Goal: Use online tool/utility: Use online tool/utility

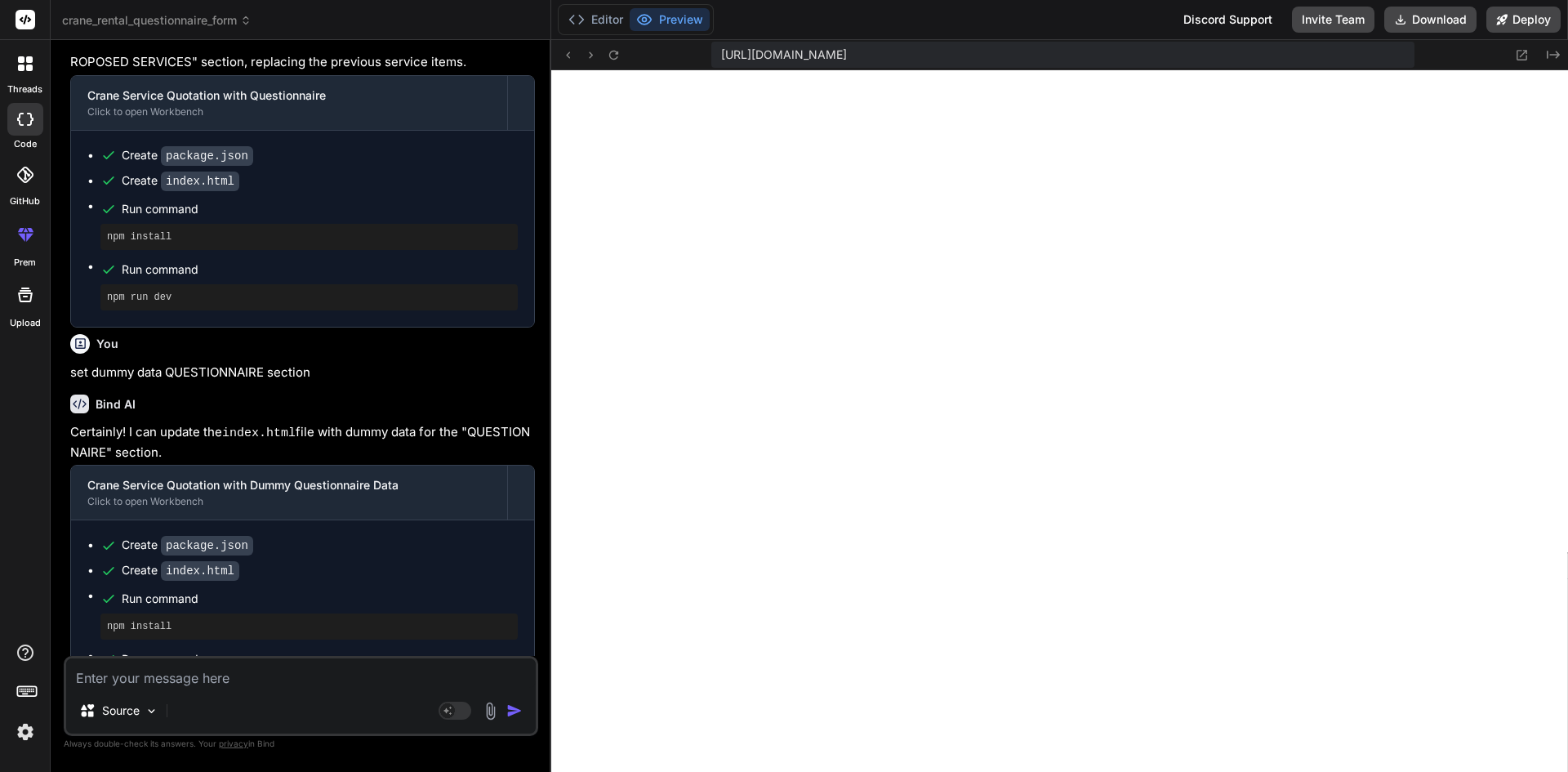
click at [186, 679] on textarea at bounding box center [301, 672] width 470 height 29
paste textarea "• Implemented responsive design features for the dashboard and view bookings pa…"
type textarea "• Implemented responsive design features for the dashboard and view bookings pa…"
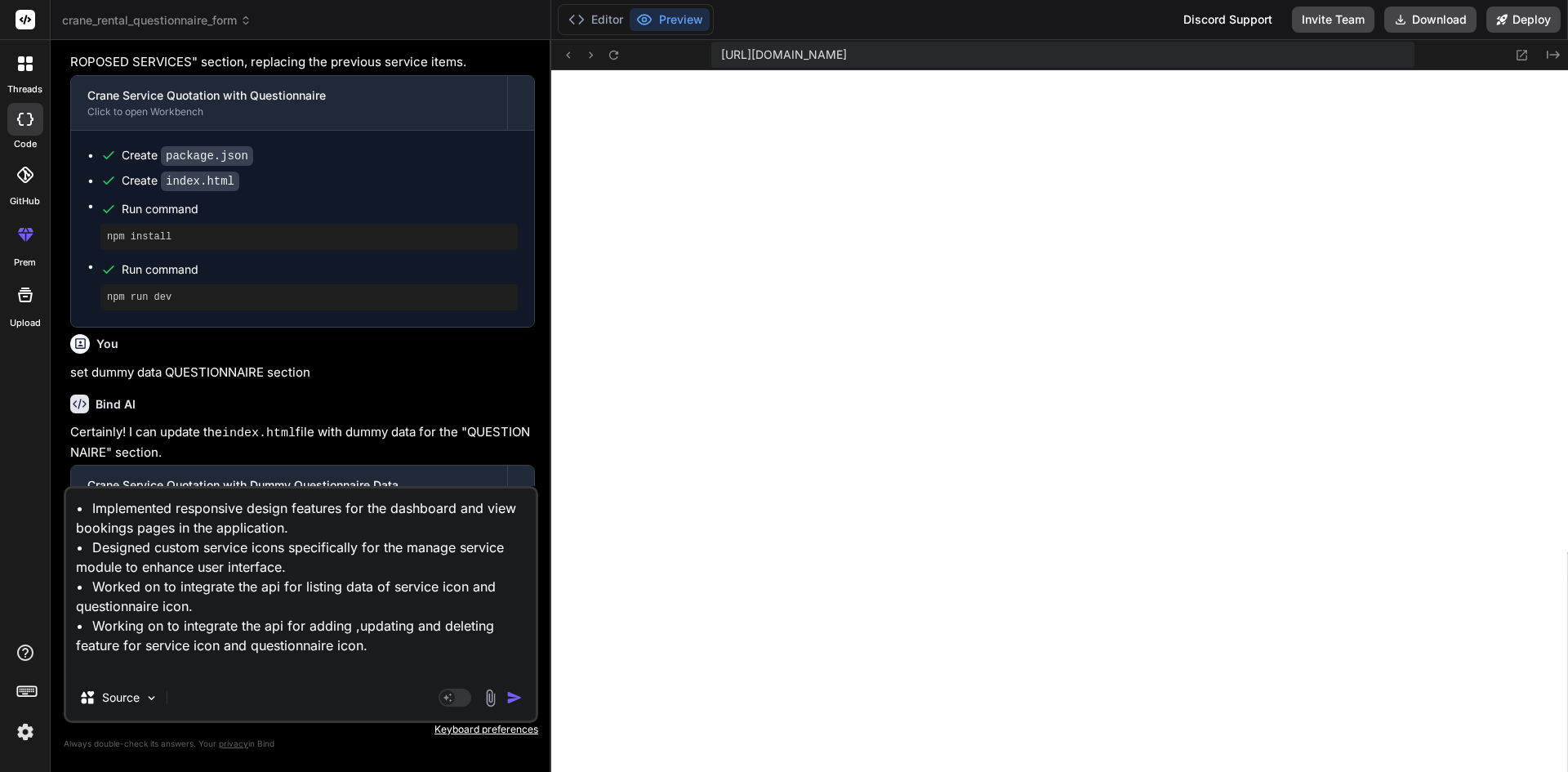
type textarea "x"
type textarea "• Implemented responsive design features for the dashboard and view bookings pa…"
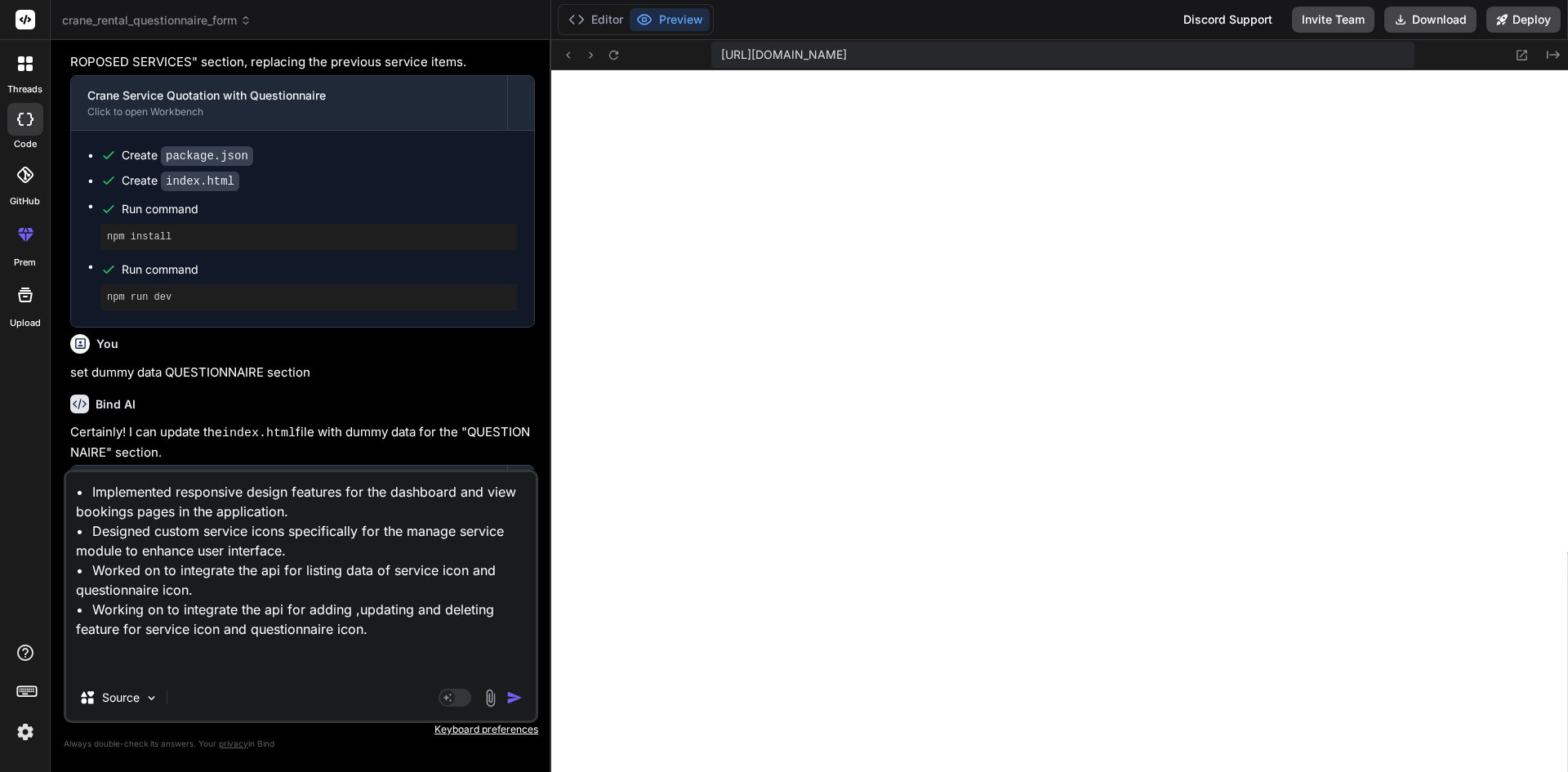
type textarea "x"
type textarea "• Implemented responsive design features for the dashboard and view bookings pa…"
type textarea "x"
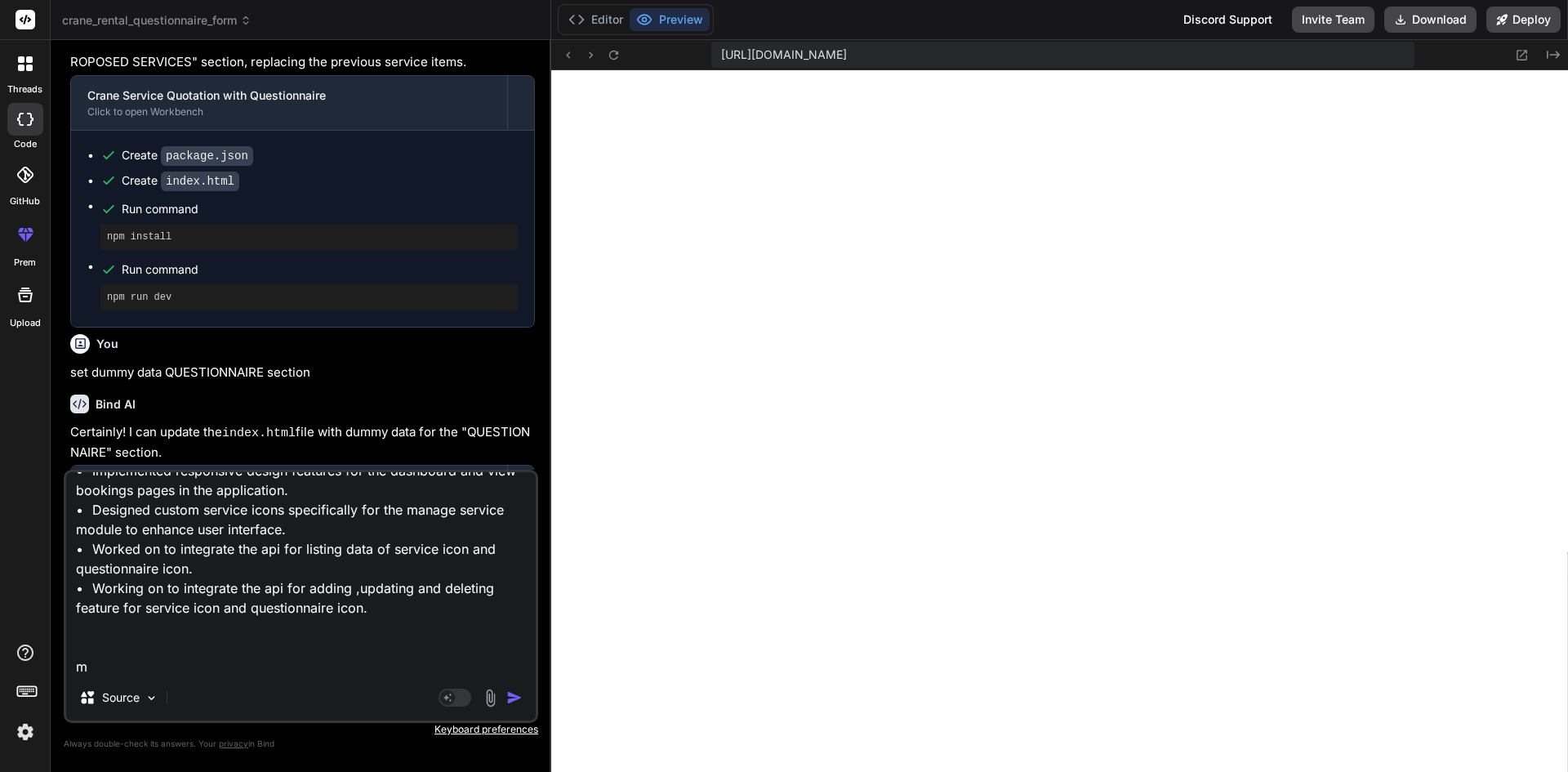
type textarea "• Implemented responsive design features for the dashboard and view bookings pa…"
type textarea "x"
type textarea "• Implemented responsive design features for the dashboard and view bookings pa…"
type textarea "x"
type textarea "• Implemented responsive design features for the dashboard and view bookings pa…"
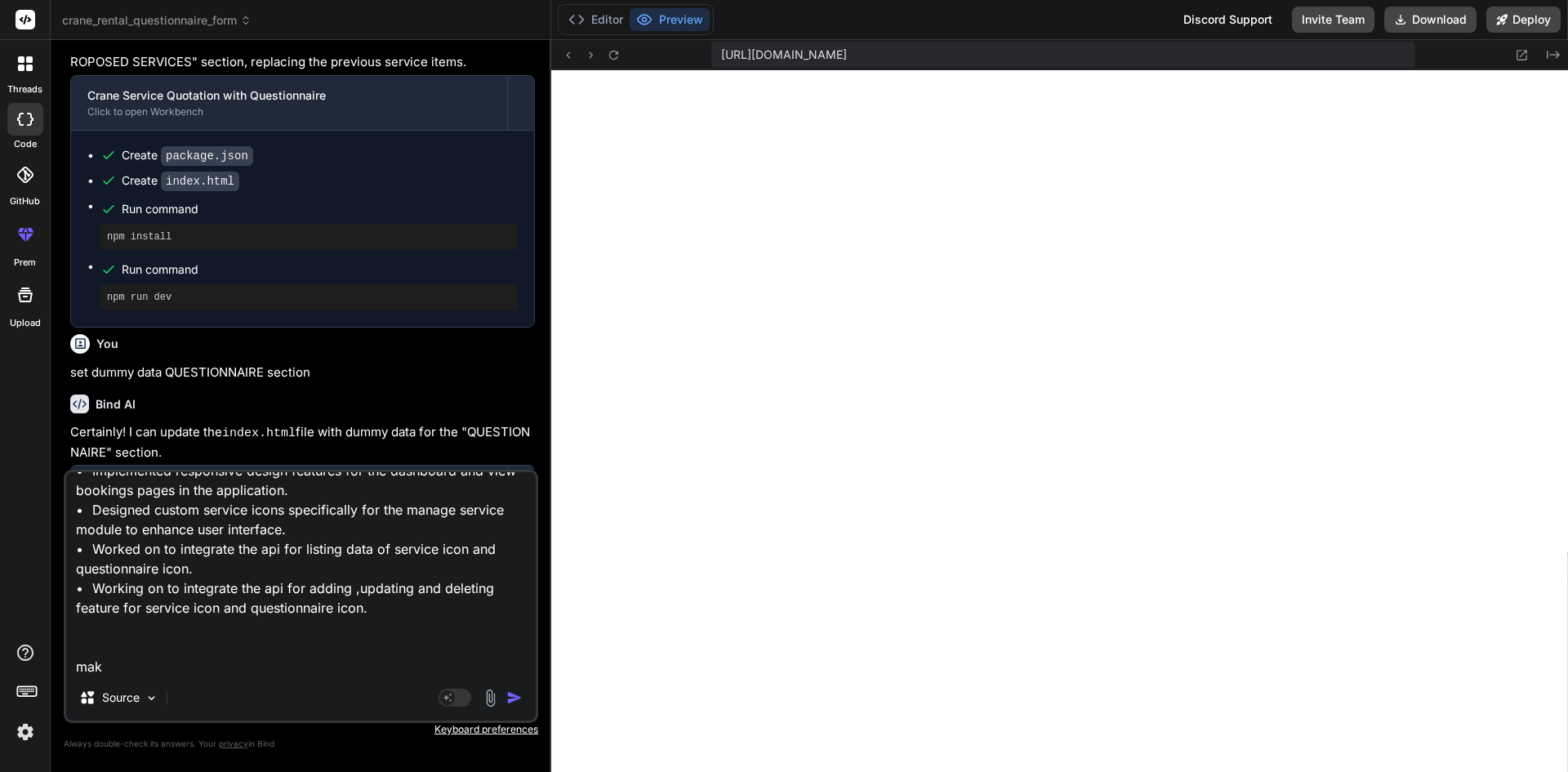
type textarea "x"
type textarea "• Implemented responsive design features for the dashboard and view bookings pa…"
type textarea "x"
type textarea "• Implemented responsive design features for the dashboard and view bookings pa…"
type textarea "x"
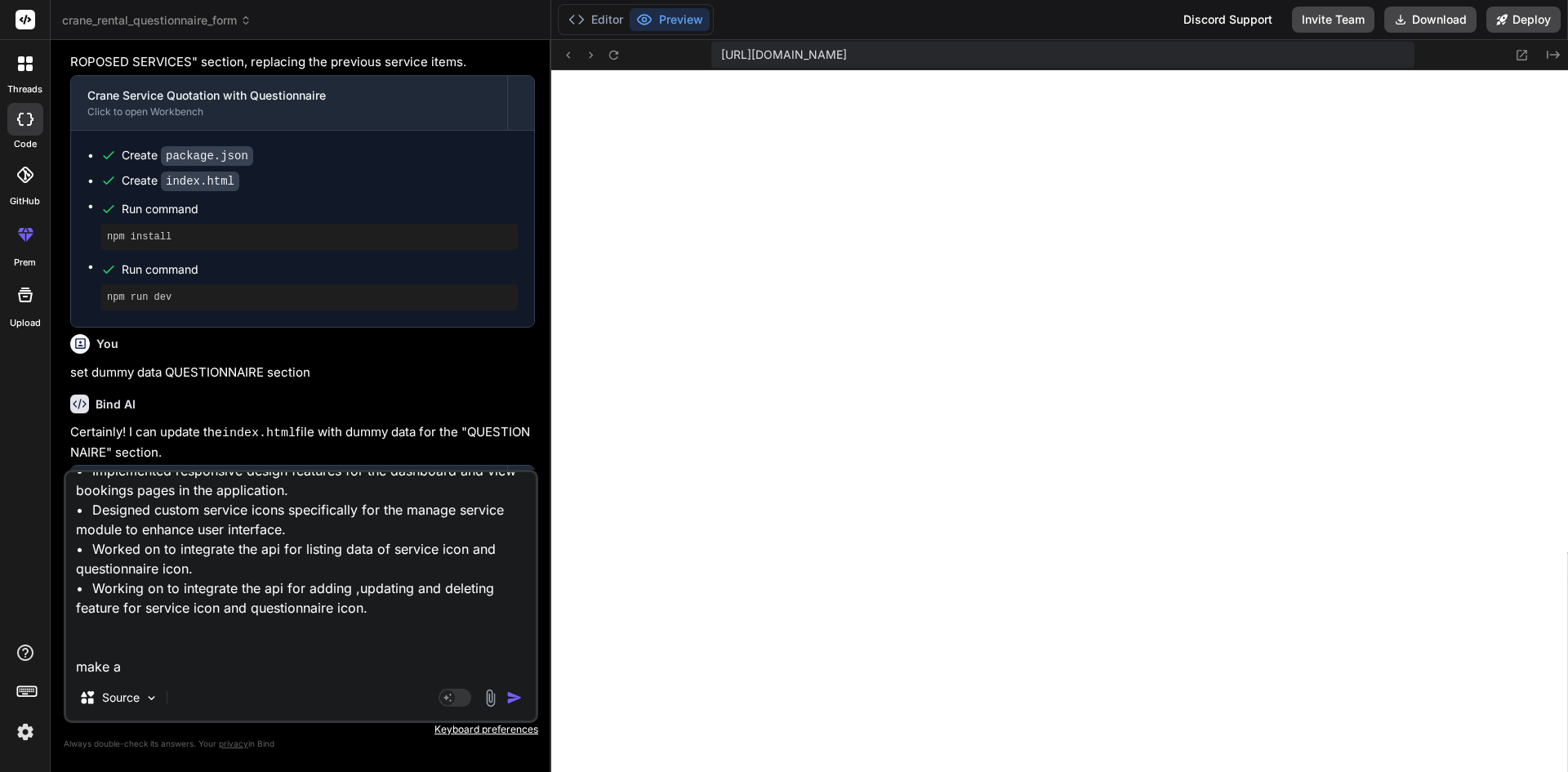
type textarea "• Implemented responsive design features for the dashboard and view bookings pa…"
type textarea "x"
type textarea "• Implemented responsive design features for the dashboard and view bookings pa…"
type textarea "x"
type textarea "• Implemented responsive design features for the dashboard and view bookings pa…"
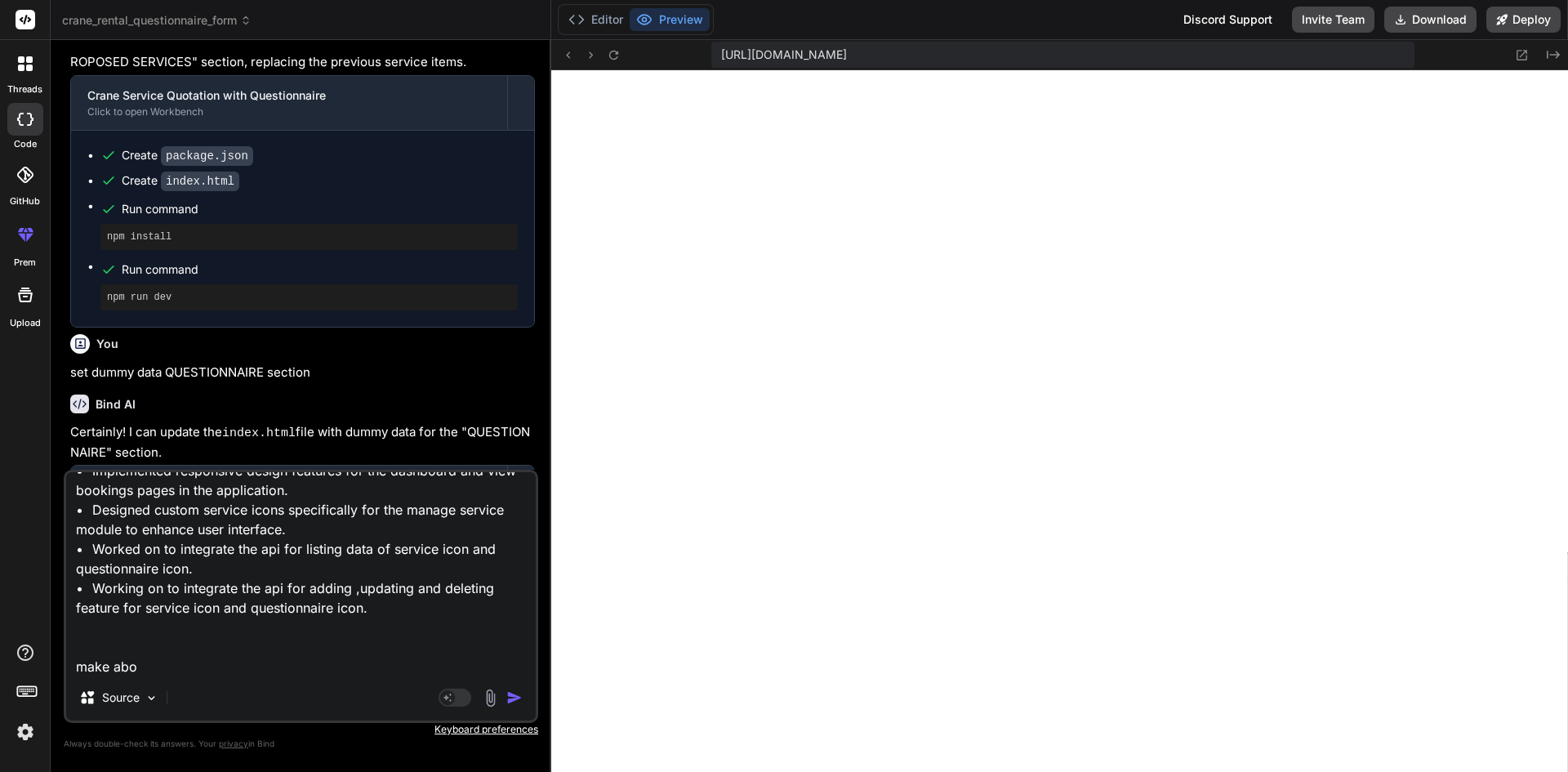
type textarea "x"
type textarea "• Implemented responsive design features for the dashboard and view bookings pa…"
type textarea "x"
type textarea "• Implemented responsive design features for the dashboard and view bookings pa…"
type textarea "x"
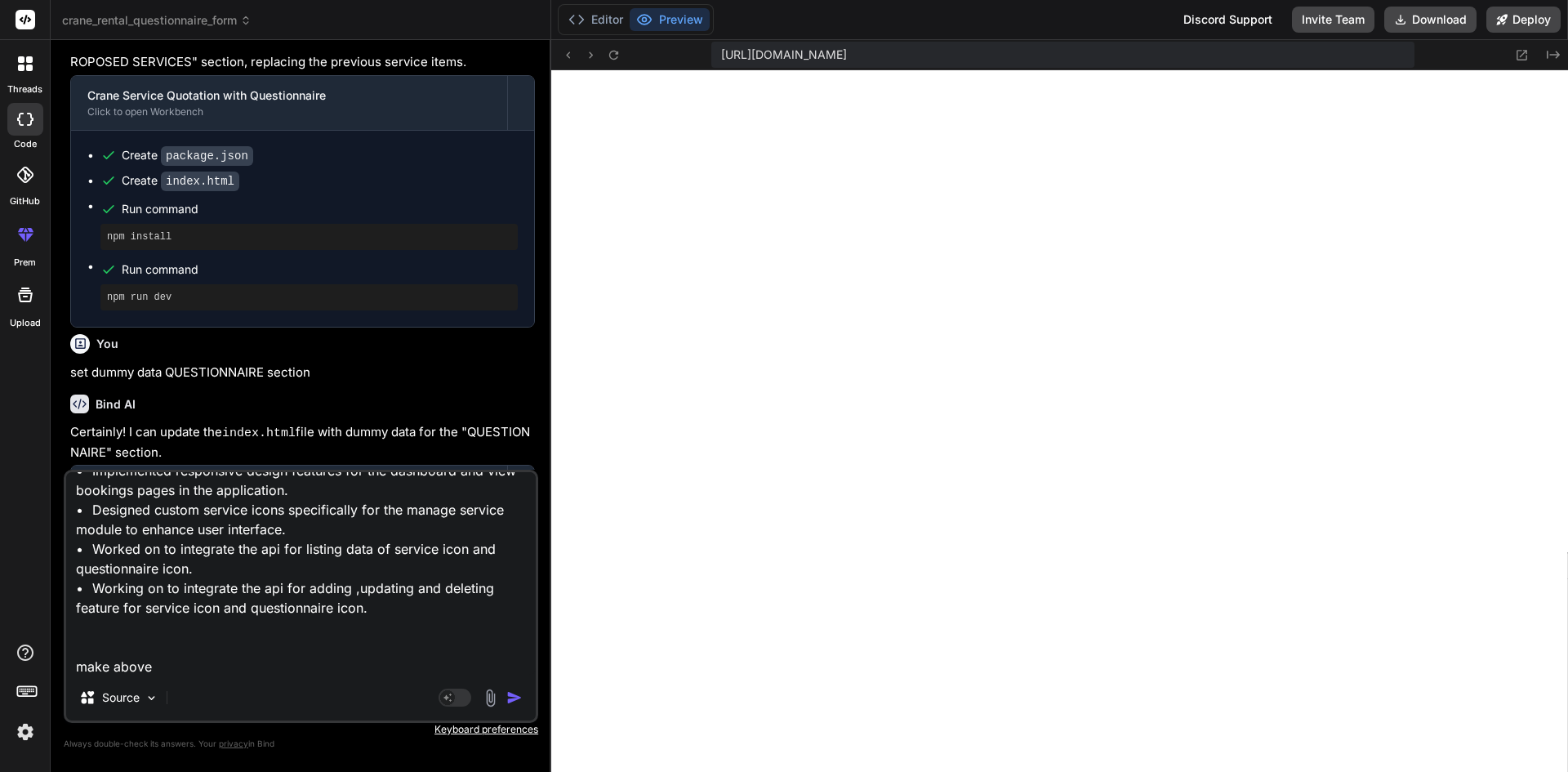
type textarea "• Implemented responsive design features for the dashboard and view bookings pa…"
type textarea "x"
type textarea "• Implemented responsive design features for the dashboard and view bookings pa…"
type textarea "x"
type textarea "• Implemented responsive design features for the dashboard and view bookings pa…"
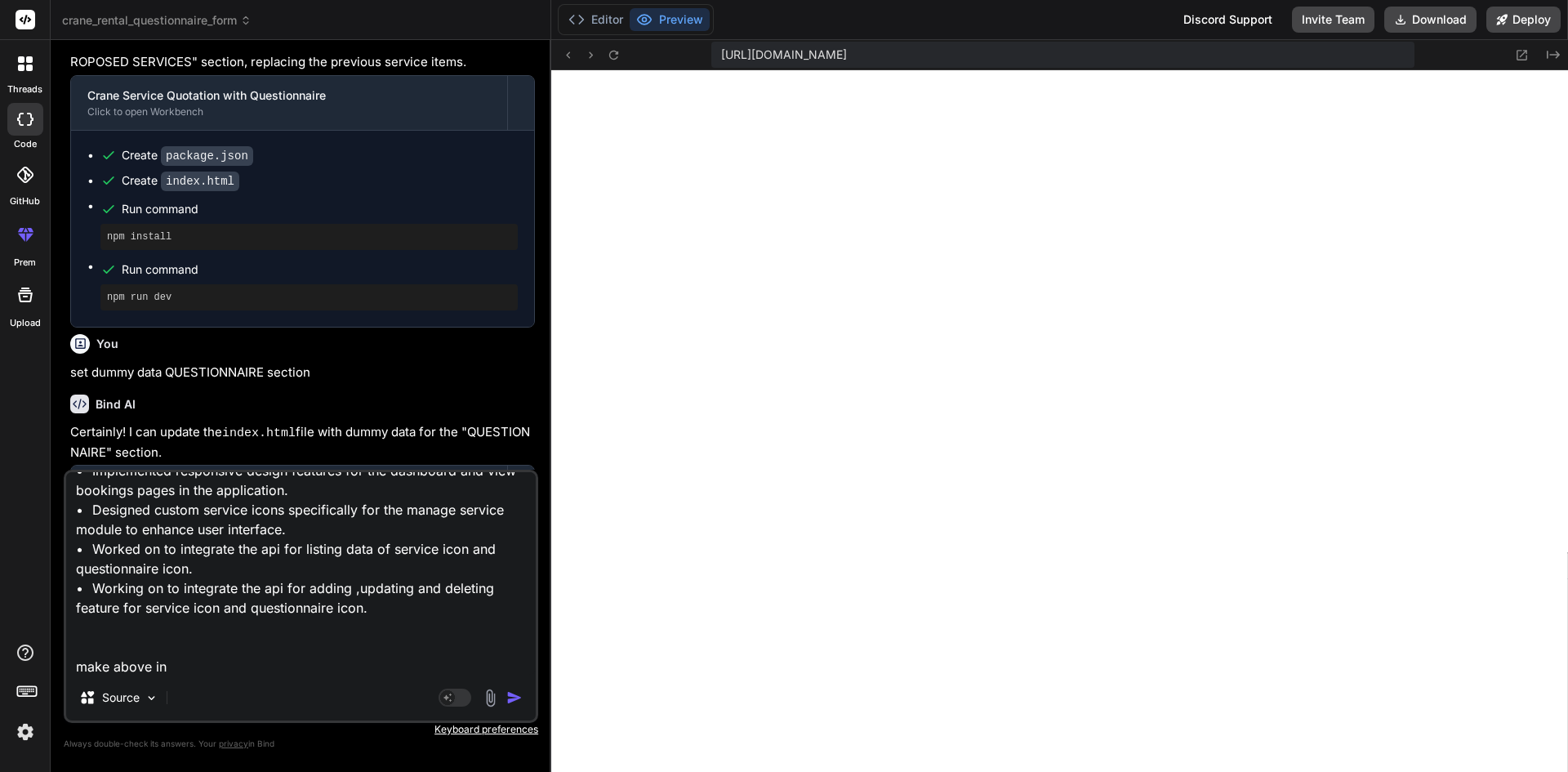
type textarea "x"
type textarea "• Implemented responsive design features for the dashboard and view bookings pa…"
type textarea "x"
type textarea "• Implemented responsive design features for the dashboard and view bookings pa…"
type textarea "x"
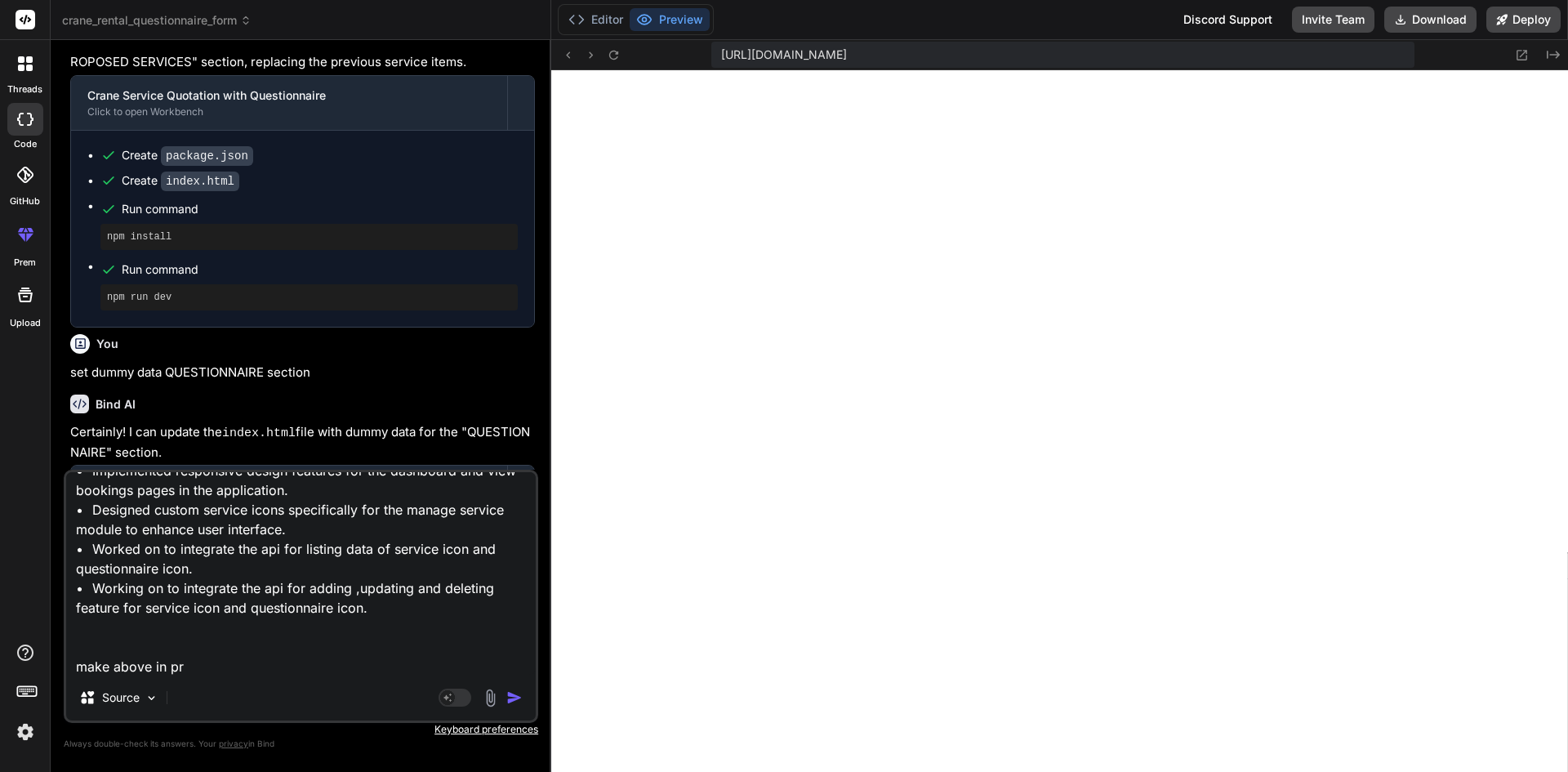
type textarea "• Implemented responsive design features for the dashboard and view bookings pa…"
type textarea "x"
type textarea "• Implemented responsive design features for the dashboard and view bookings pa…"
type textarea "x"
type textarea "• Implemented responsive design features for the dashboard and view bookings pa…"
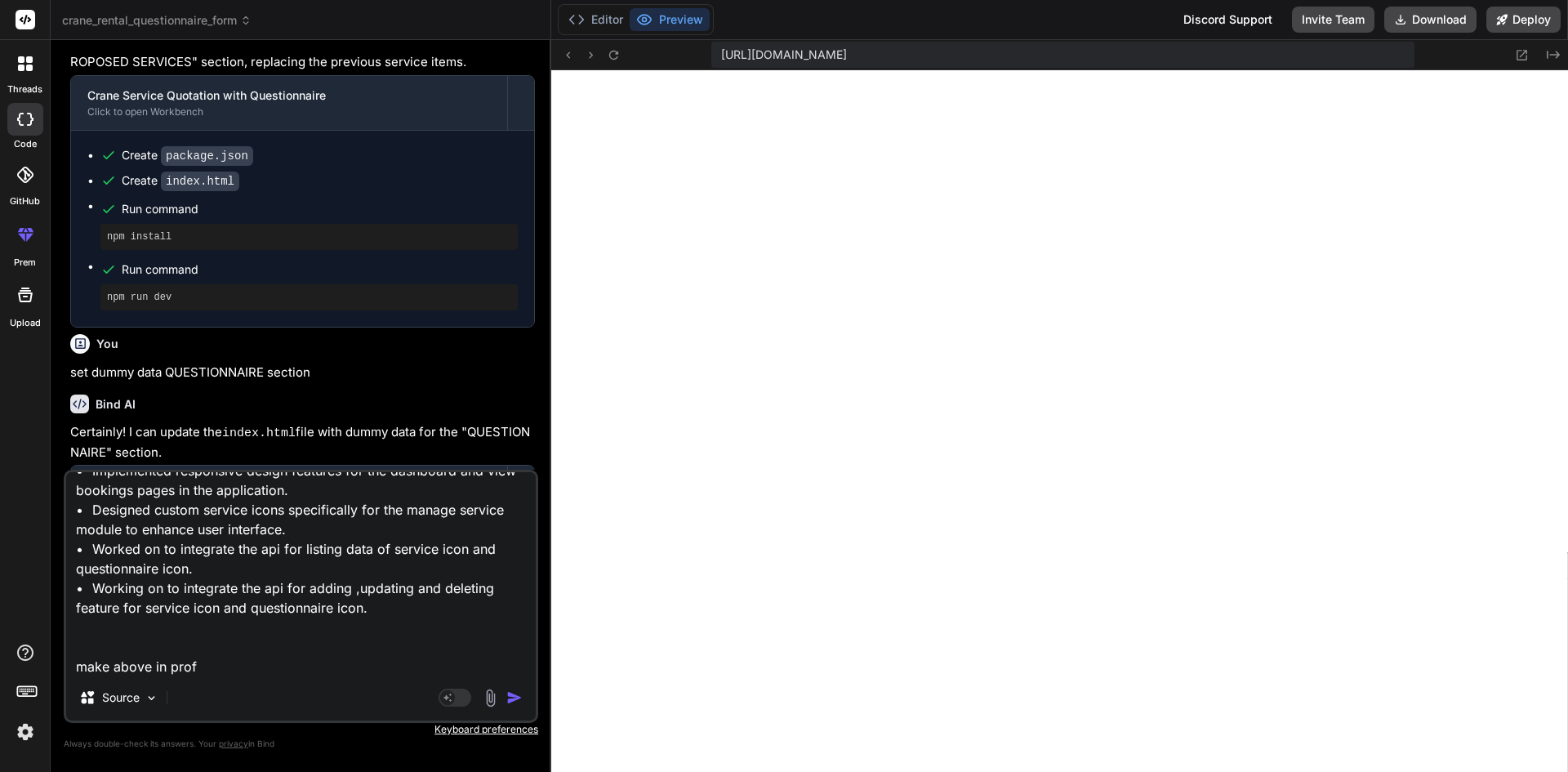
type textarea "x"
type textarea "• Implemented responsive design features for the dashboard and view bookings pa…"
type textarea "x"
type textarea "• Implemented responsive design features for the dashboard and view bookings pa…"
type textarea "x"
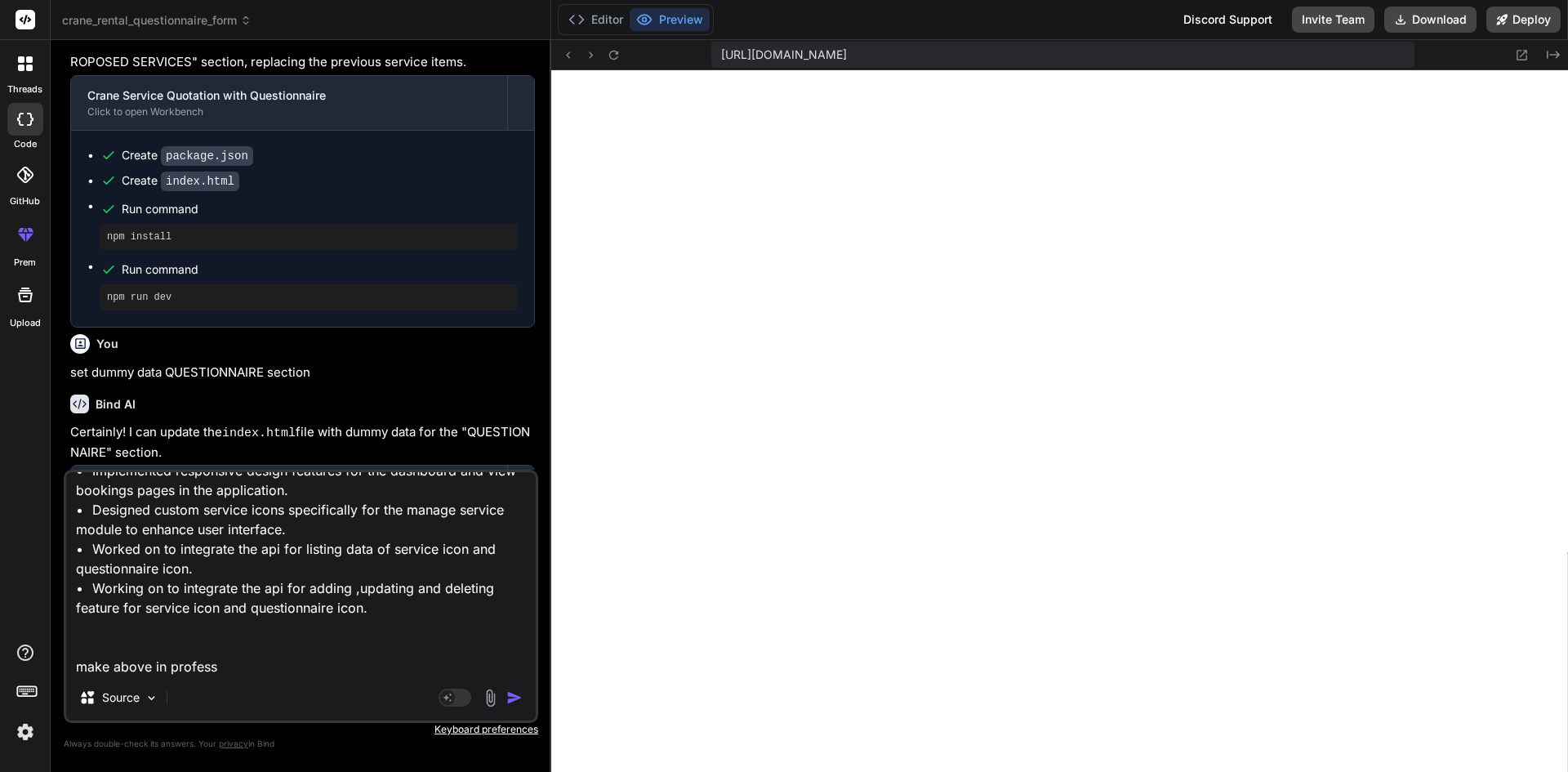
type textarea "• Implemented responsive design features for the dashboard and view bookings pa…"
type textarea "x"
type textarea "• Implemented responsive design features for the dashboard and view bookings pa…"
type textarea "x"
type textarea "• Implemented responsive design features for the dashboard and view bookings pa…"
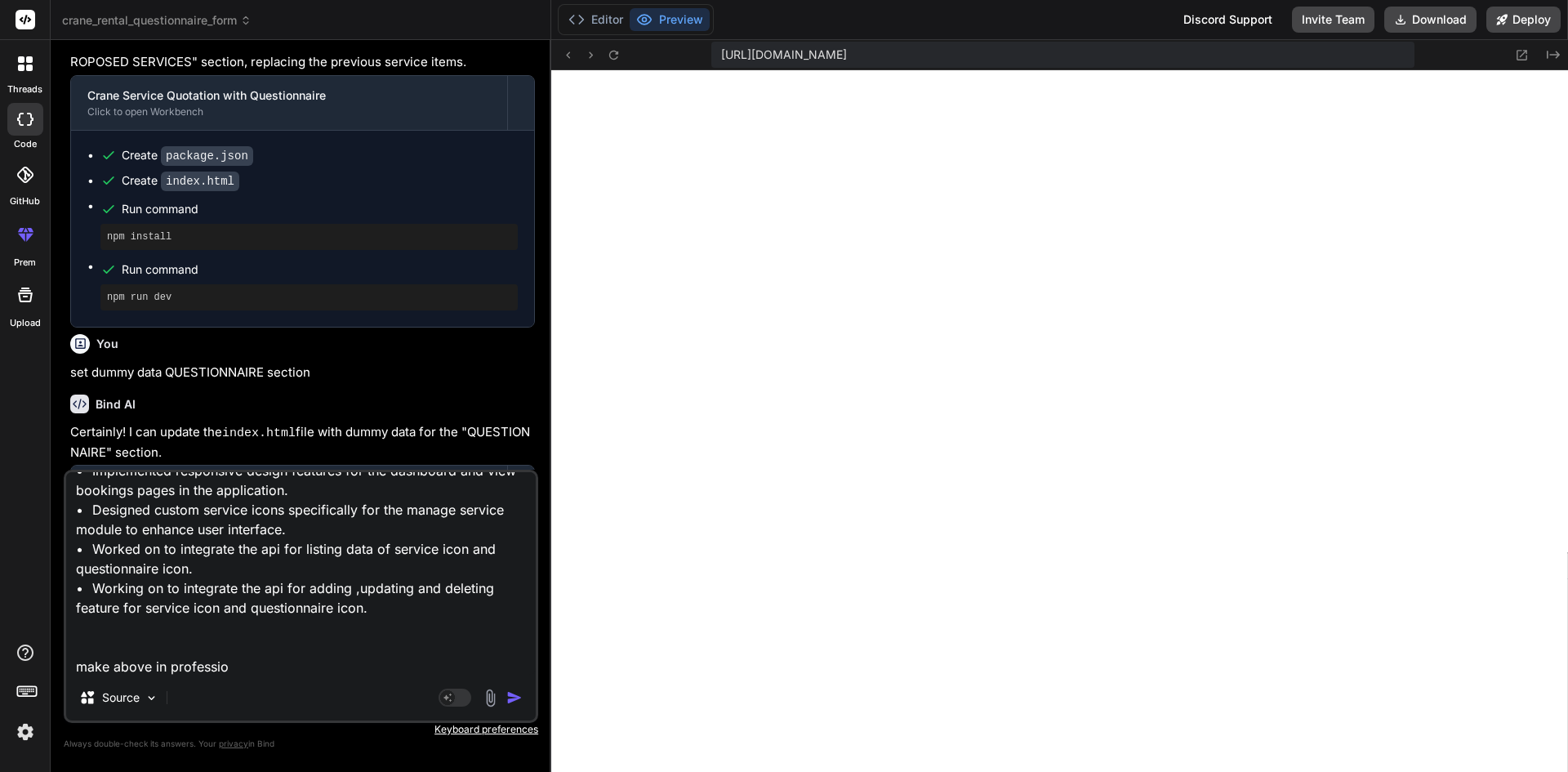
type textarea "x"
type textarea "• Implemented responsive design features for the dashboard and view bookings pa…"
type textarea "x"
type textarea "• Implemented responsive design features for the dashboard and view bookings pa…"
type textarea "x"
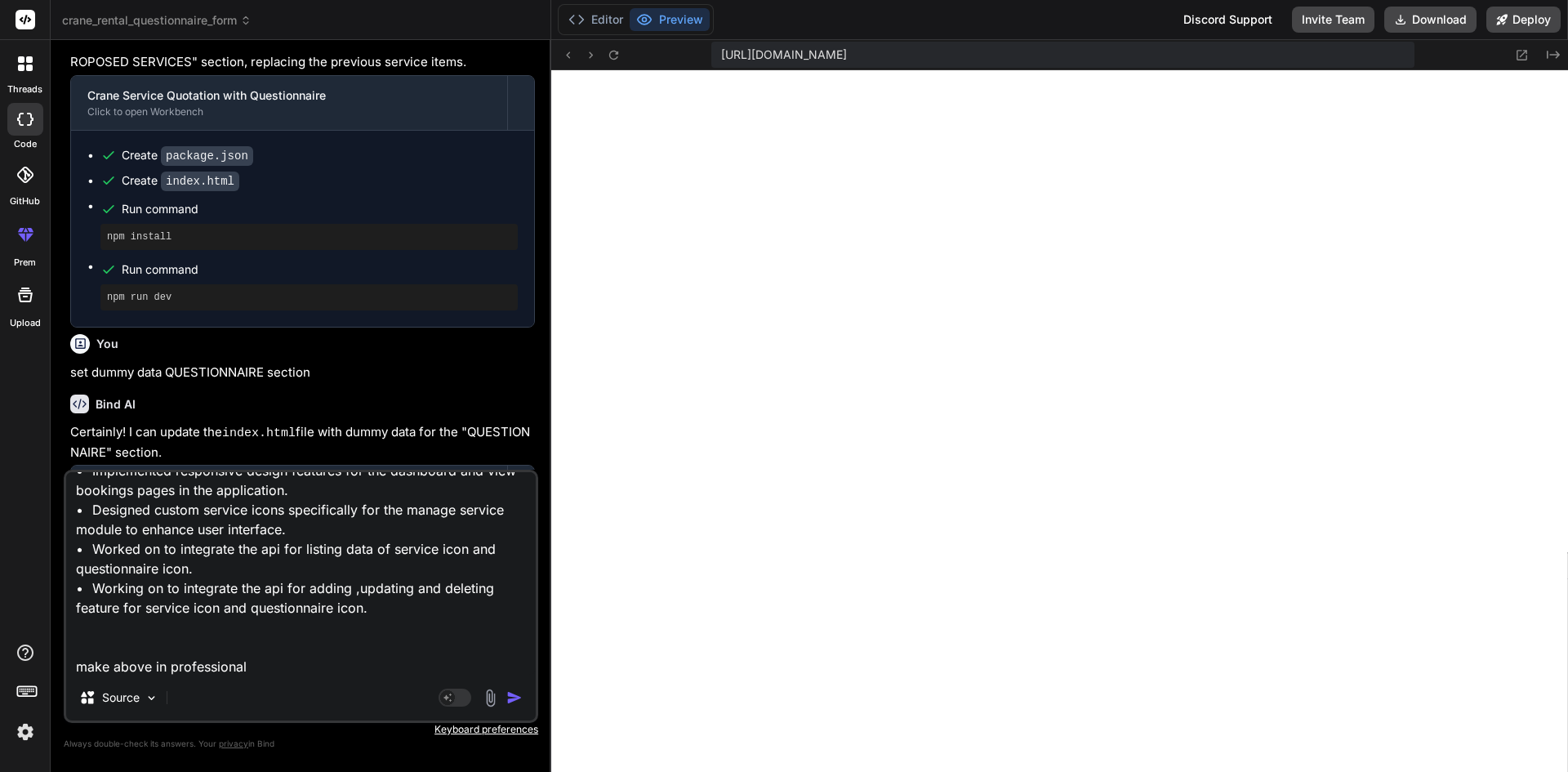
type textarea "• Implemented responsive design features for the dashboard and view bookings pa…"
type textarea "x"
type textarea "• Implemented responsive design features for the dashboard and view bookings pa…"
type textarea "x"
type textarea "• Implemented responsive design features for the dashboard and view bookings pa…"
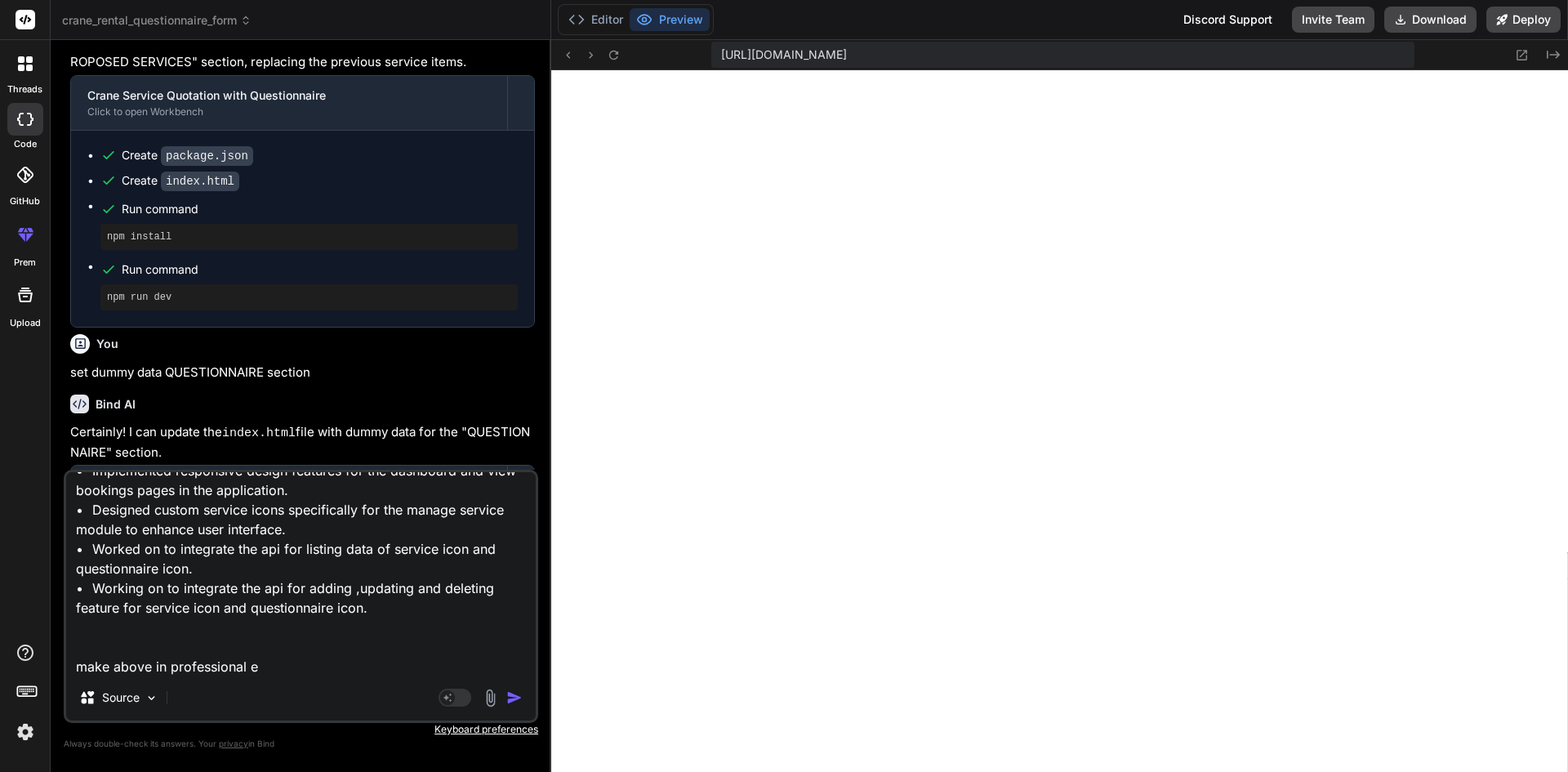
type textarea "x"
type textarea "• Implemented responsive design features for the dashboard and view bookings pa…"
type textarea "x"
type textarea "• Implemented responsive design features for the dashboard and view bookings pa…"
type textarea "x"
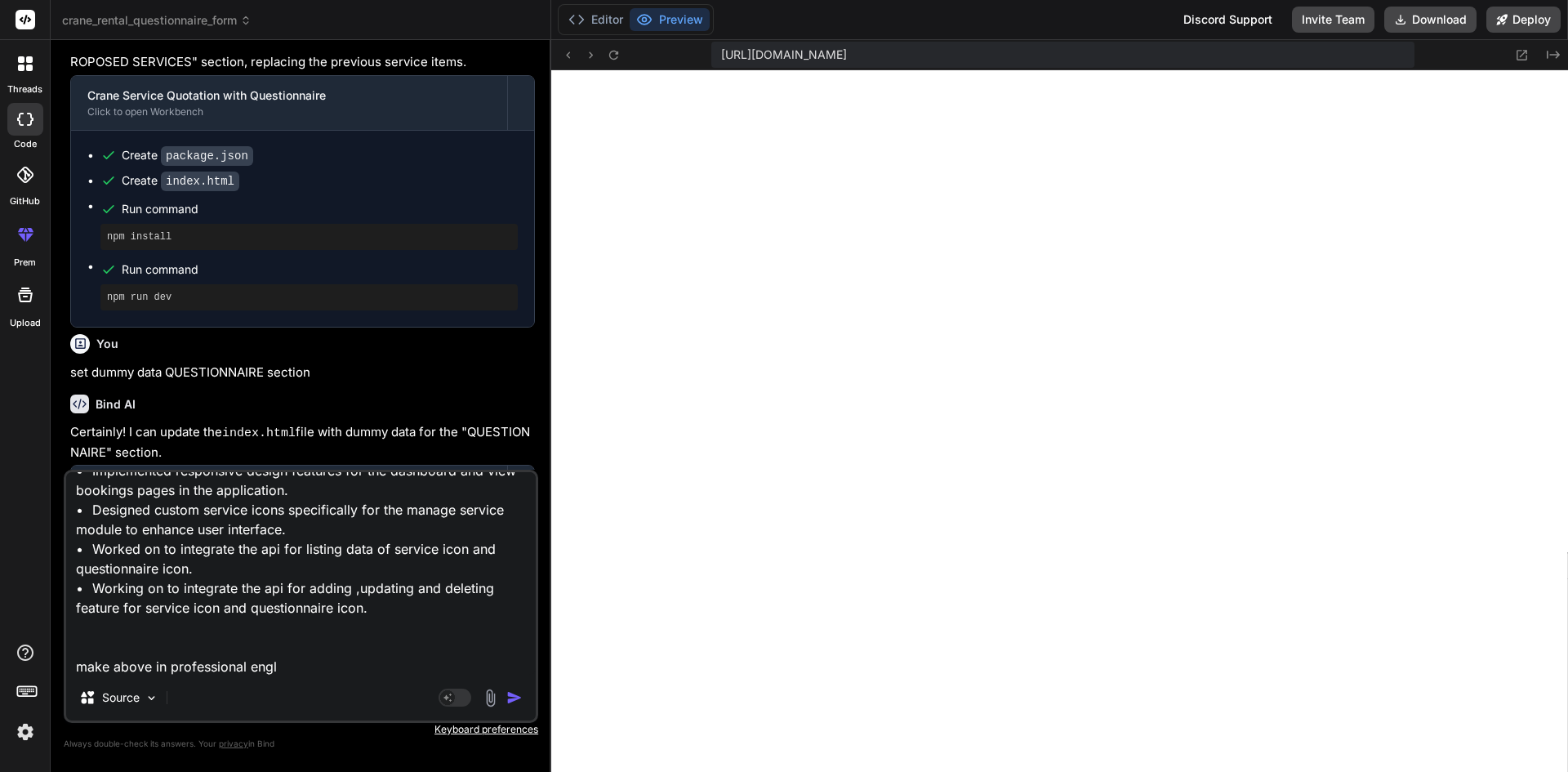
type textarea "• Implemented responsive design features for the dashboard and view bookings pa…"
type textarea "x"
type textarea "• Implemented responsive design features for the dashboard and view bookings pa…"
type textarea "x"
type textarea "• Implemented responsive design features for the dashboard and view bookings pa…"
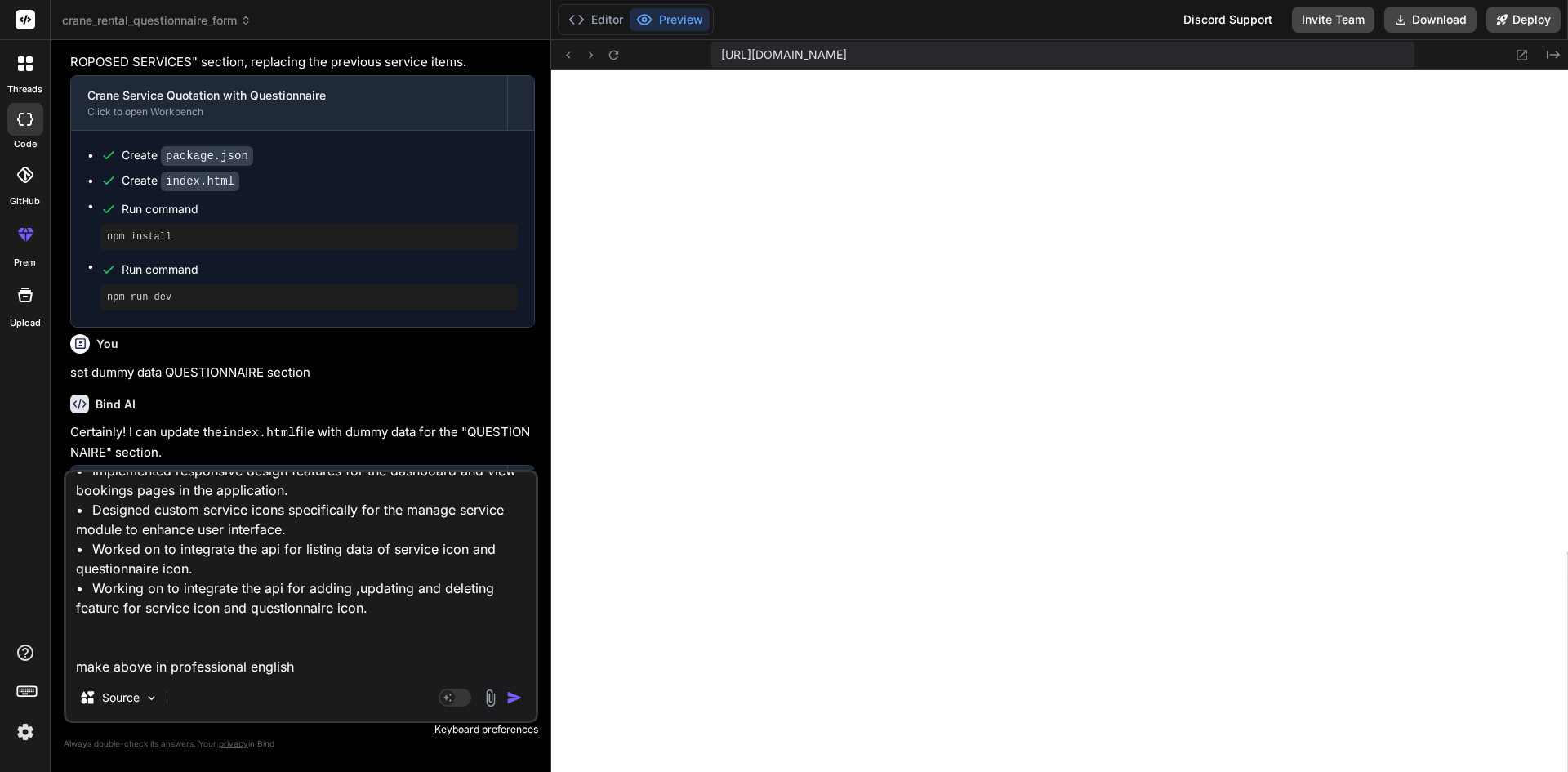
type textarea "x"
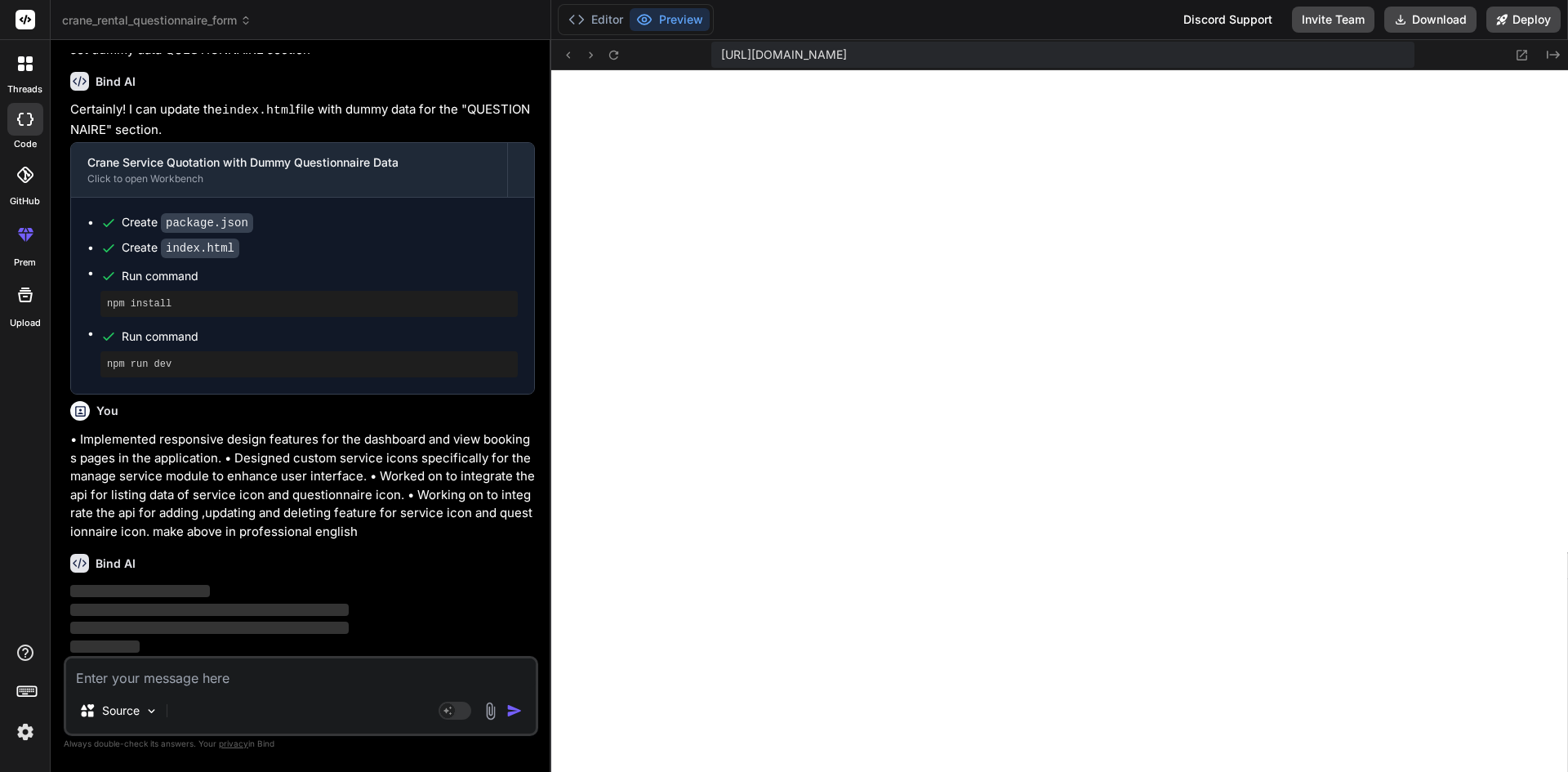
scroll to position [66600, 0]
type textarea "x"
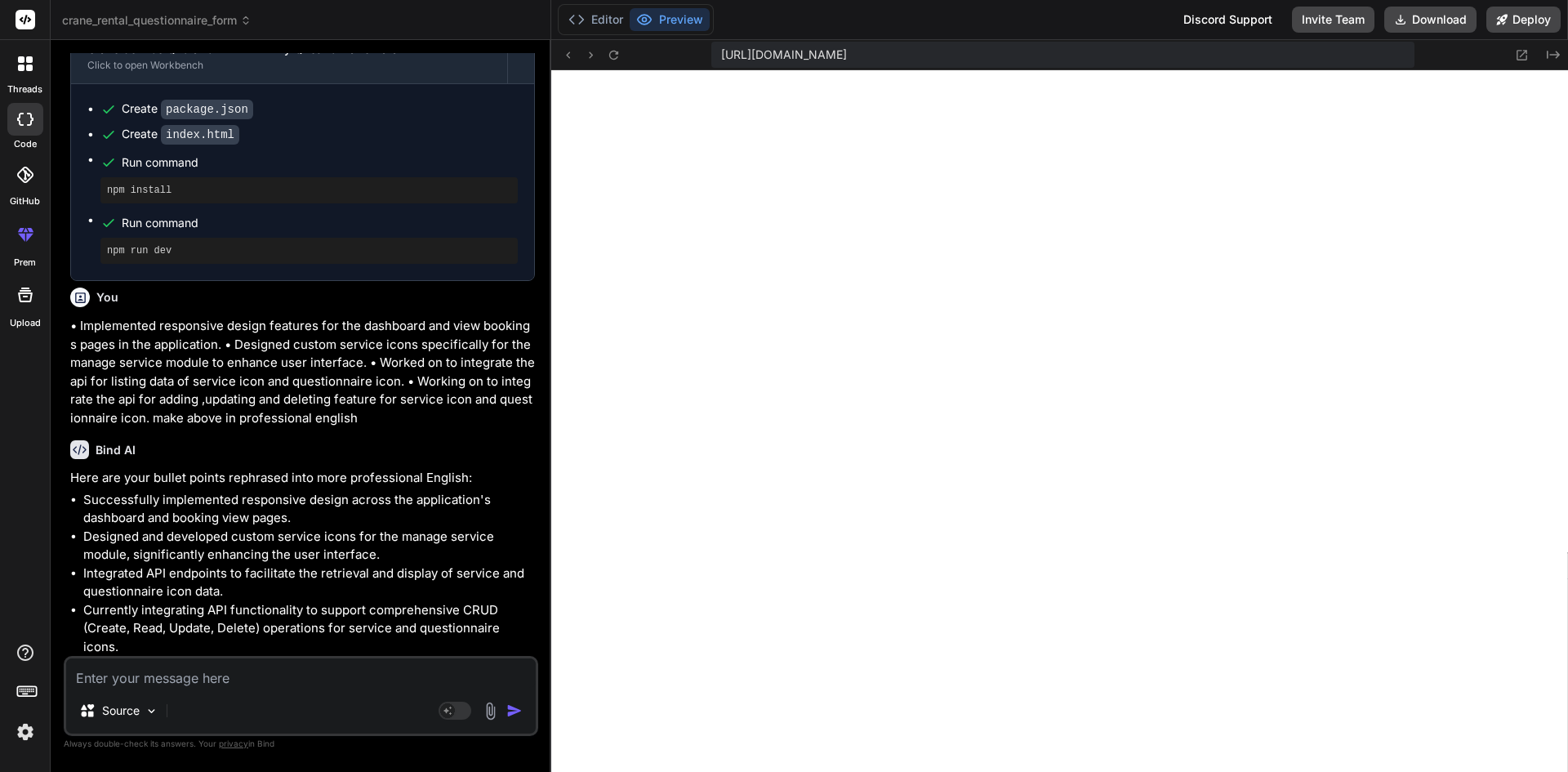
scroll to position [66714, 0]
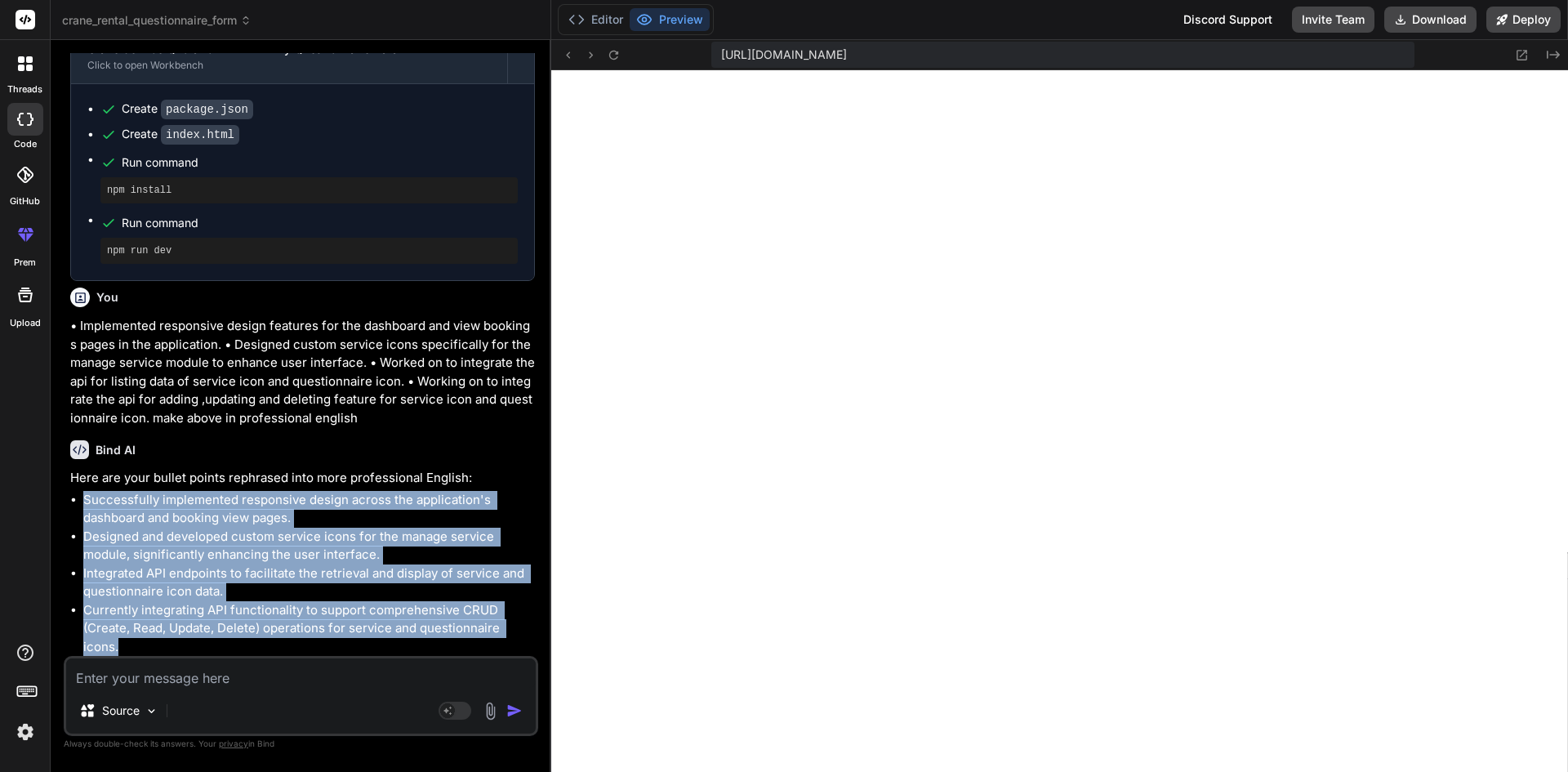
drag, startPoint x: 134, startPoint y: 645, endPoint x: 75, endPoint y: 489, distance: 166.8
click at [75, 489] on div "Here are your bullet points rephrased into more professional English: Successfu…" at bounding box center [302, 562] width 465 height 187
copy ul "Successfully implemented responsive design across the application's dashboard a…"
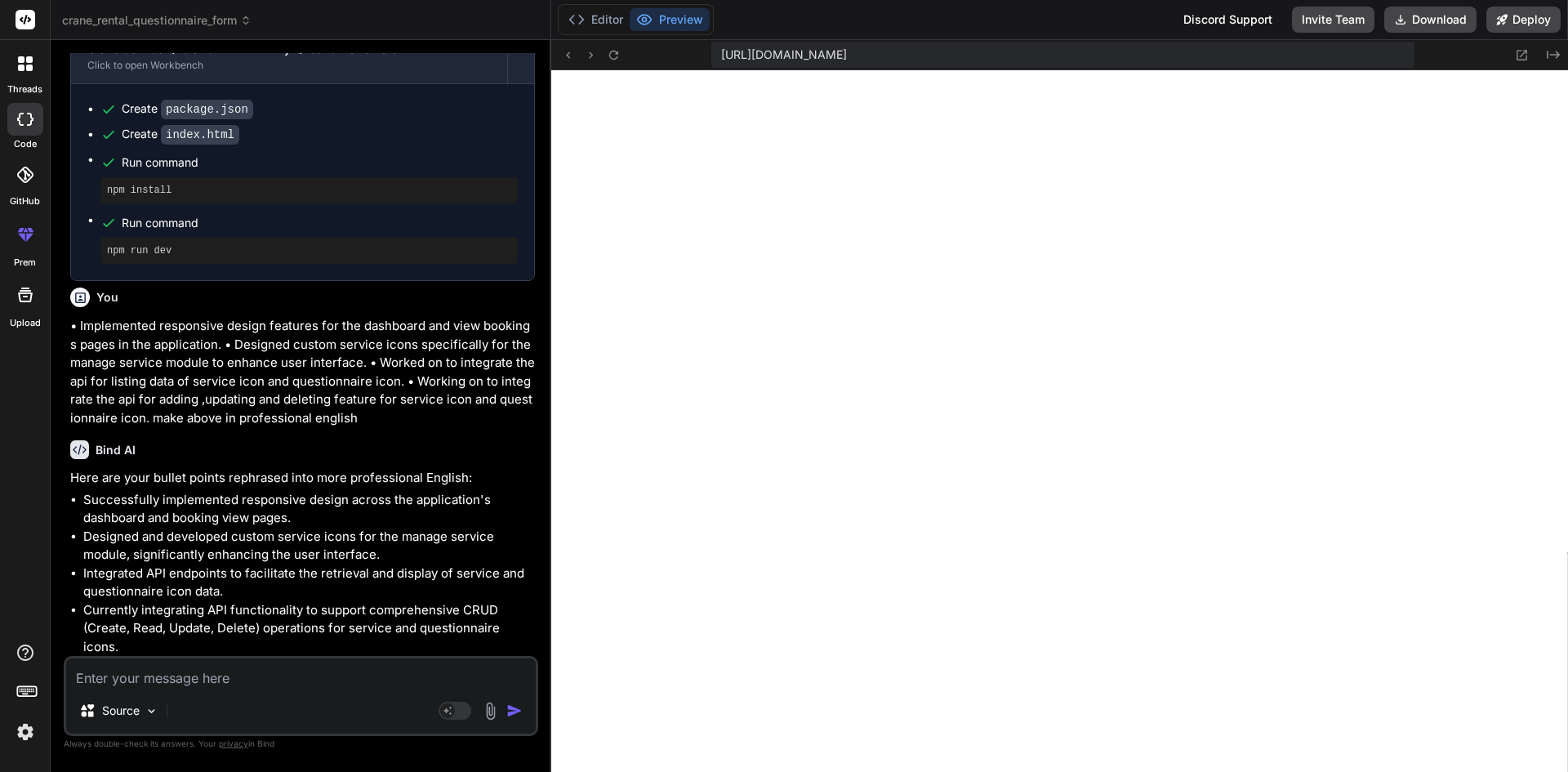
click at [247, 674] on textarea at bounding box center [301, 672] width 470 height 29
paste textarea "Successfully implemented responsive design across the application's dashboard a…"
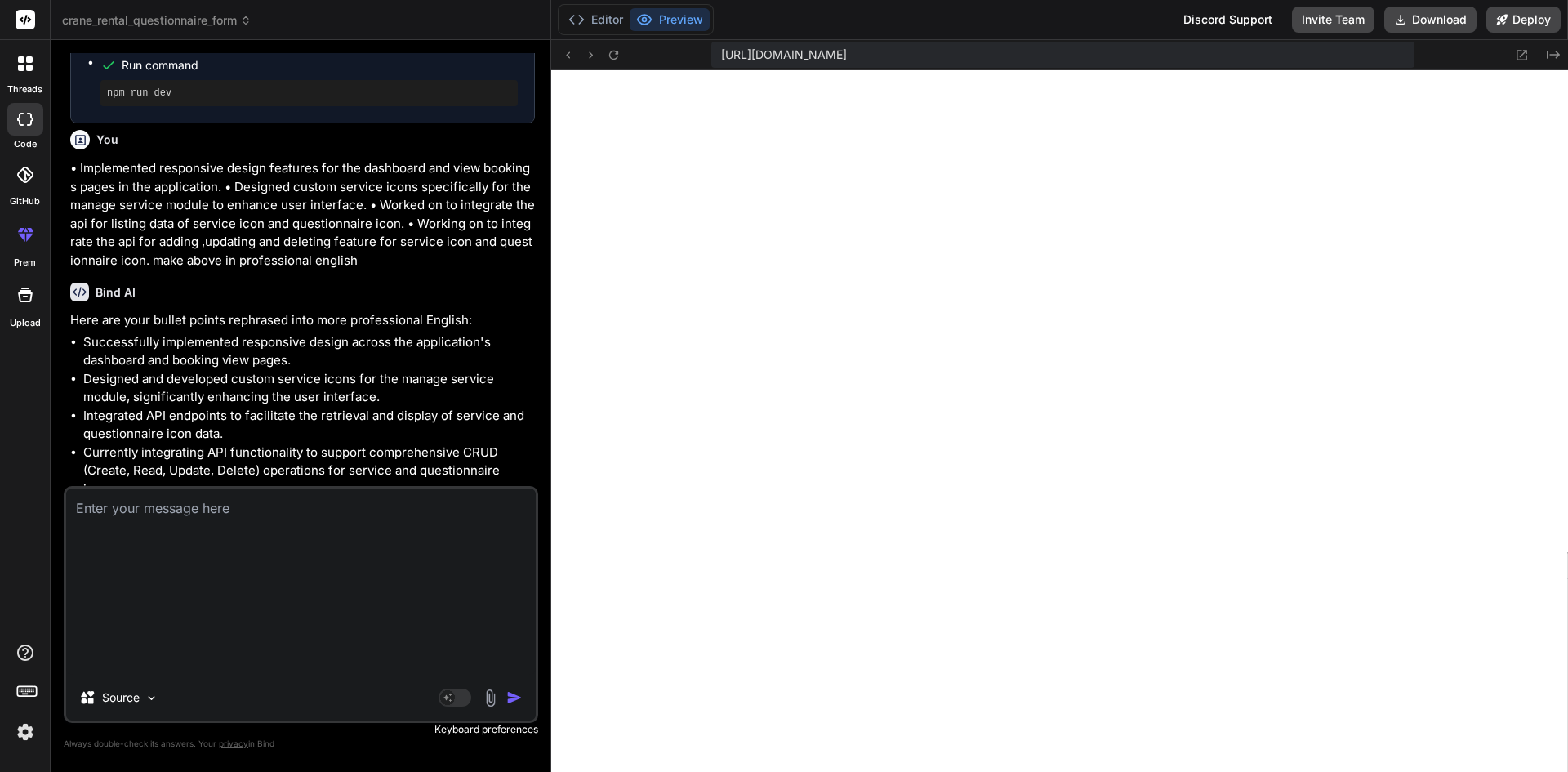
type textarea "Successfully implemented responsive design across the application's dashboard a…"
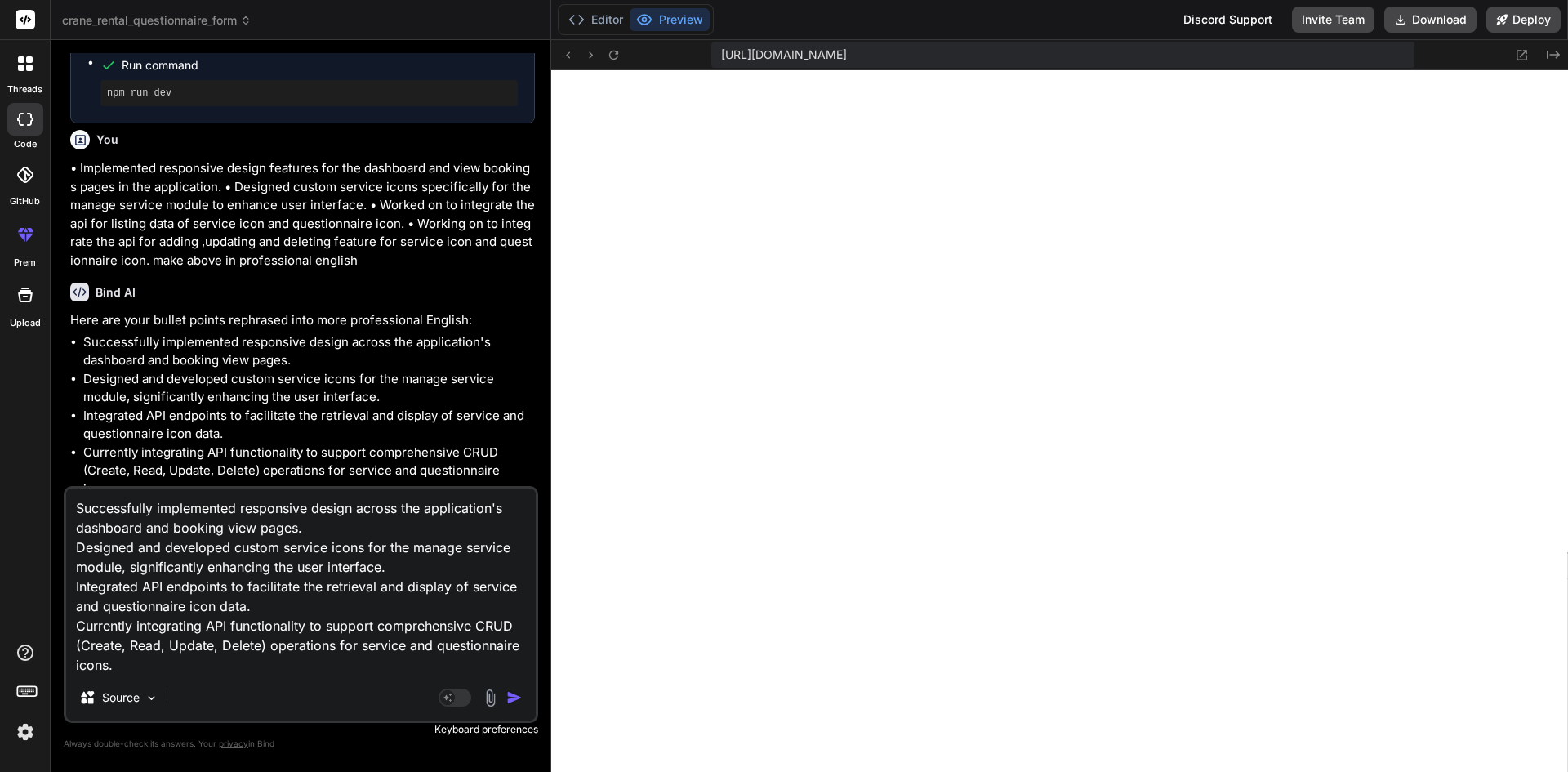
type textarea "x"
type textarea "Successfully implemented responsive design across the application's dashboard a…"
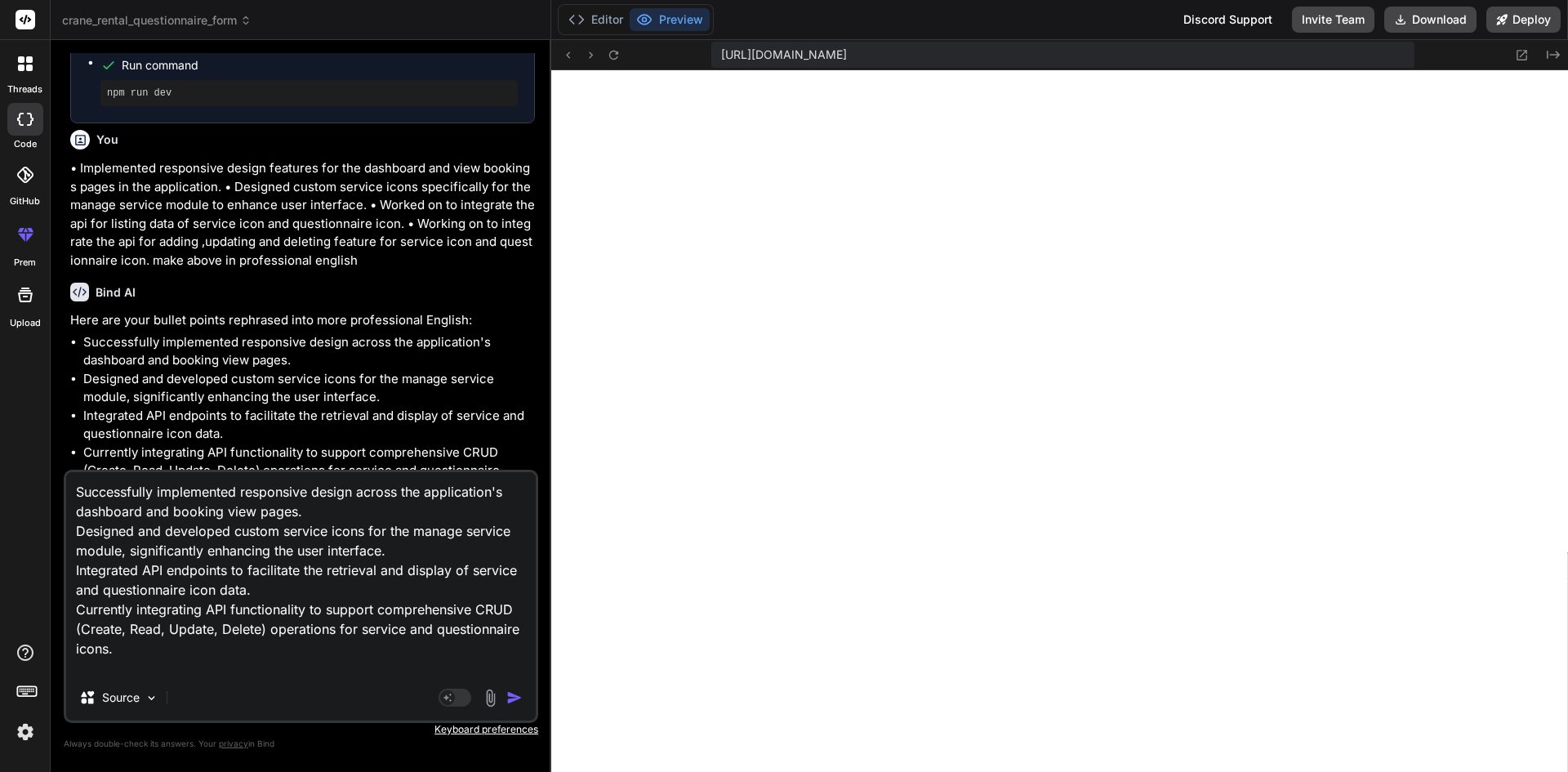
type textarea "x"
type textarea "Successfully implemented responsive design across the application's dashboard a…"
type textarea "x"
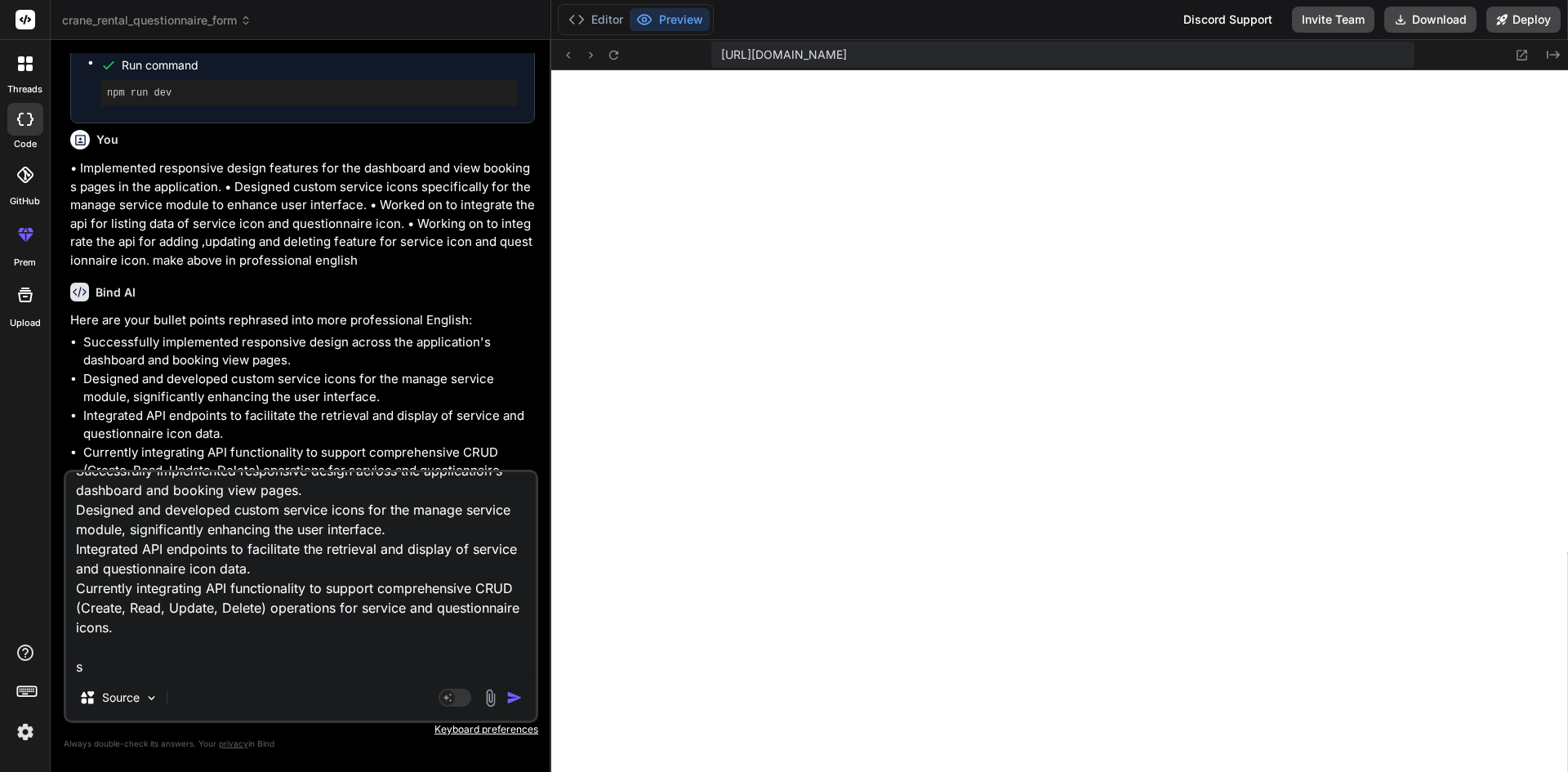
type textarea "Successfully implemented responsive design across the application's dashboard a…"
type textarea "x"
type textarea "Successfully implemented responsive design across the application's dashboard a…"
type textarea "x"
type textarea "Successfully implemented responsive design across the application's dashboard a…"
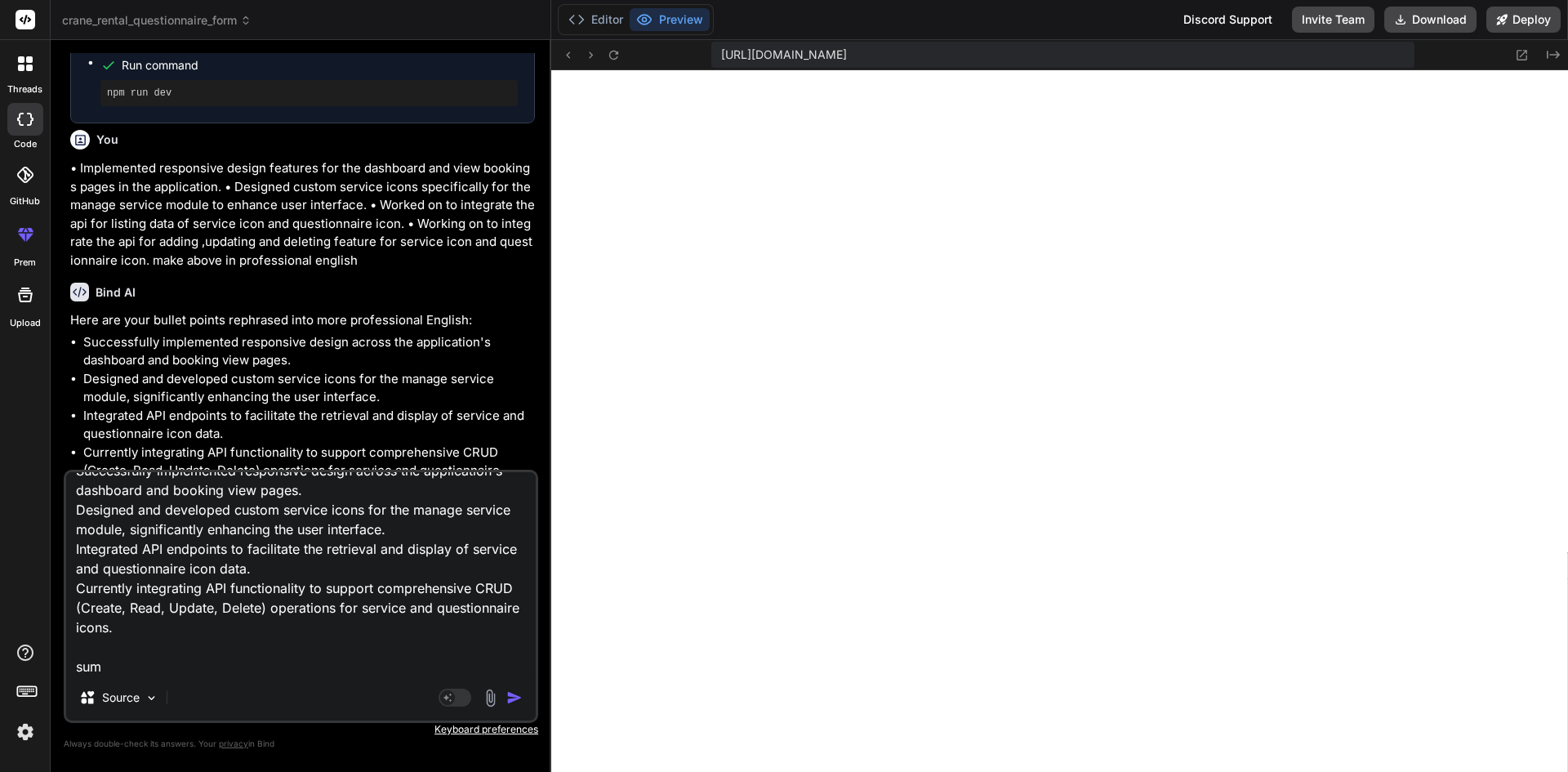
type textarea "x"
type textarea "Successfully implemented responsive design across the application's dashboard a…"
type textarea "x"
type textarea "Successfully implemented responsive design across the application's dashboard a…"
type textarea "x"
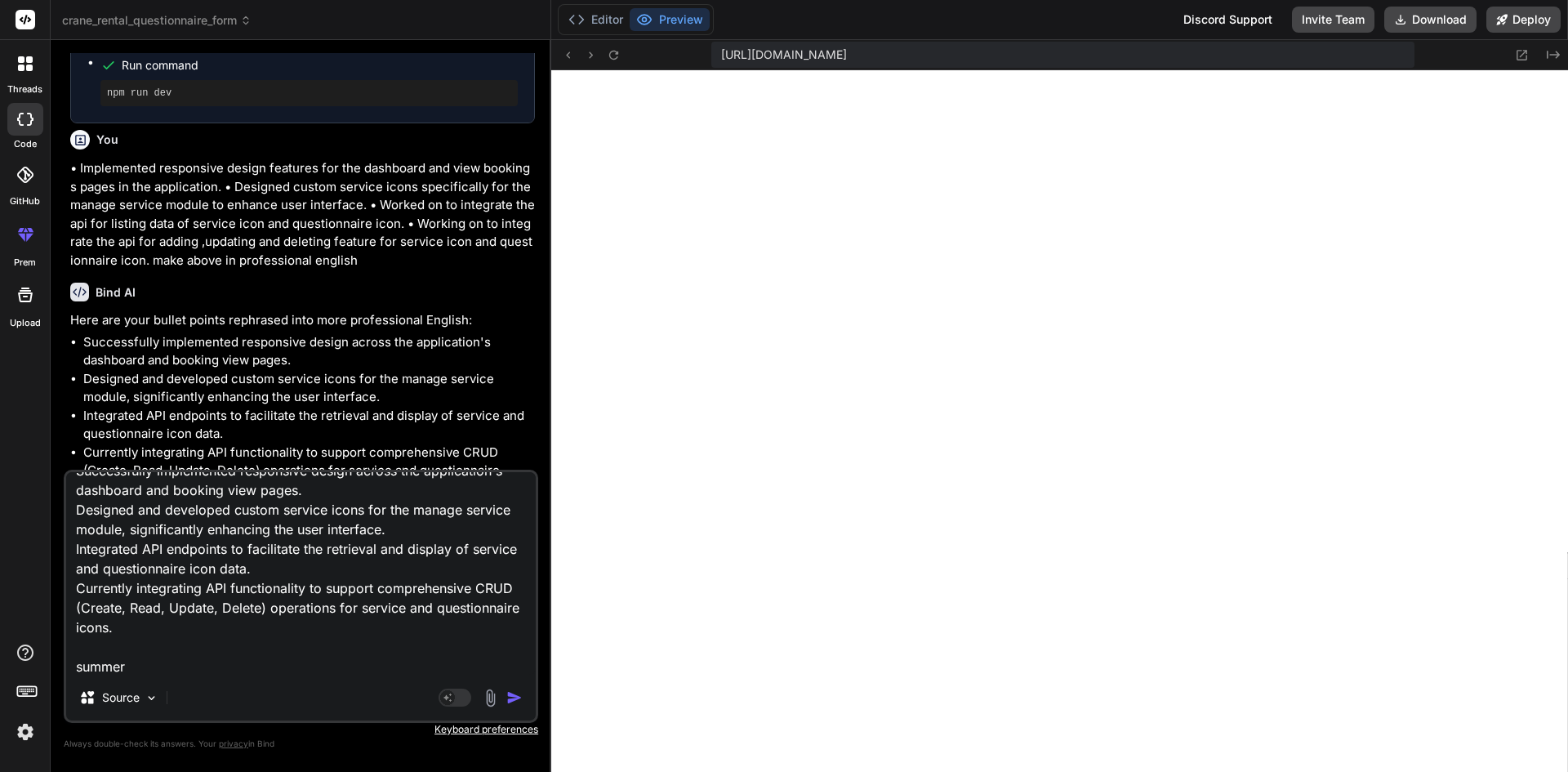
type textarea "Successfully implemented responsive design across the application's dashboard a…"
type textarea "x"
type textarea "Successfully implemented responsive design across the application's dashboard a…"
type textarea "x"
type textarea "Successfully implemented responsive design across the application's dashboard a…"
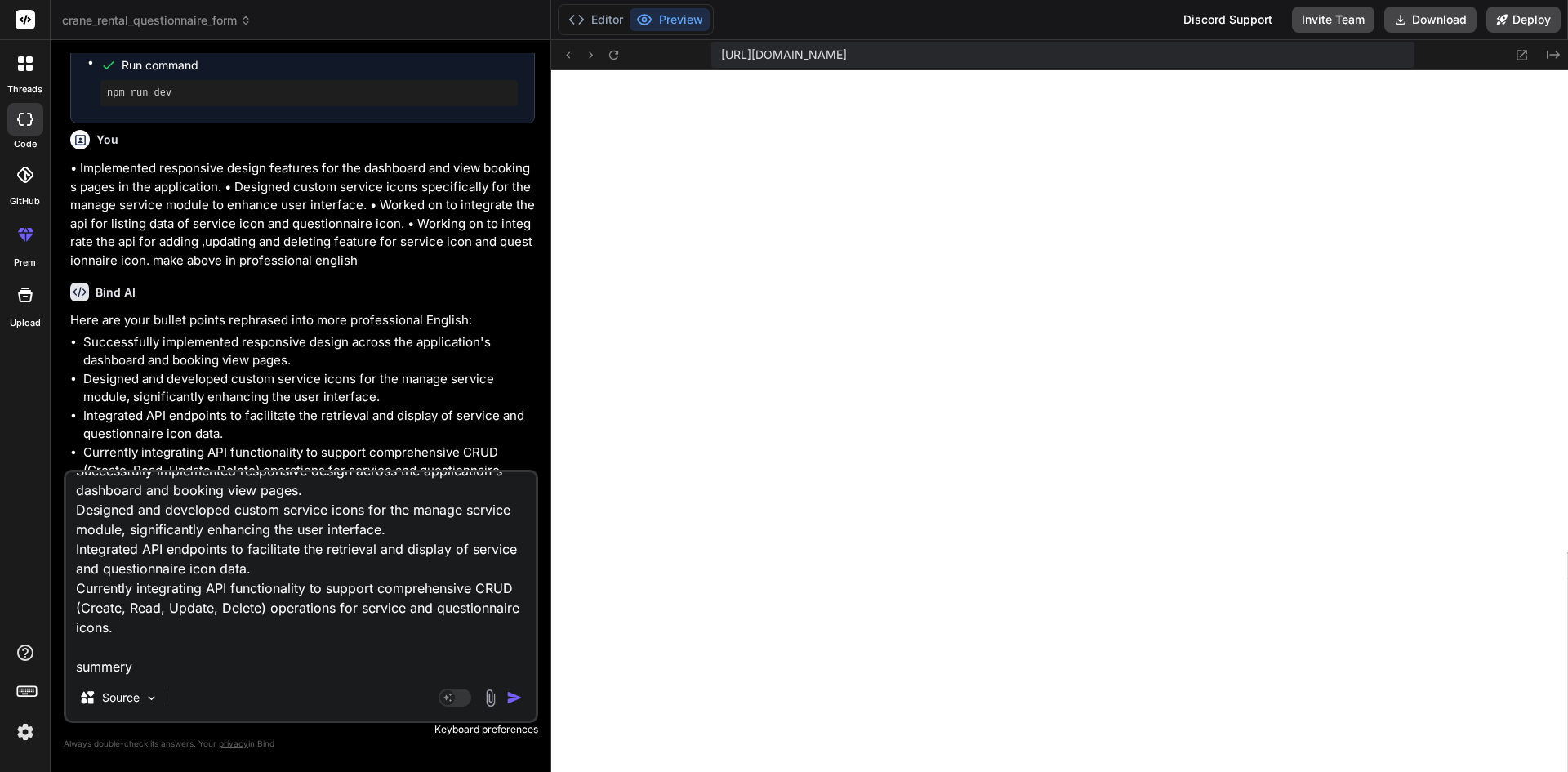
type textarea "x"
type textarea "Successfully implemented responsive design across the application's dashboard a…"
type textarea "x"
type textarea "Successfully implemented responsive design across the application's dashboard a…"
type textarea "x"
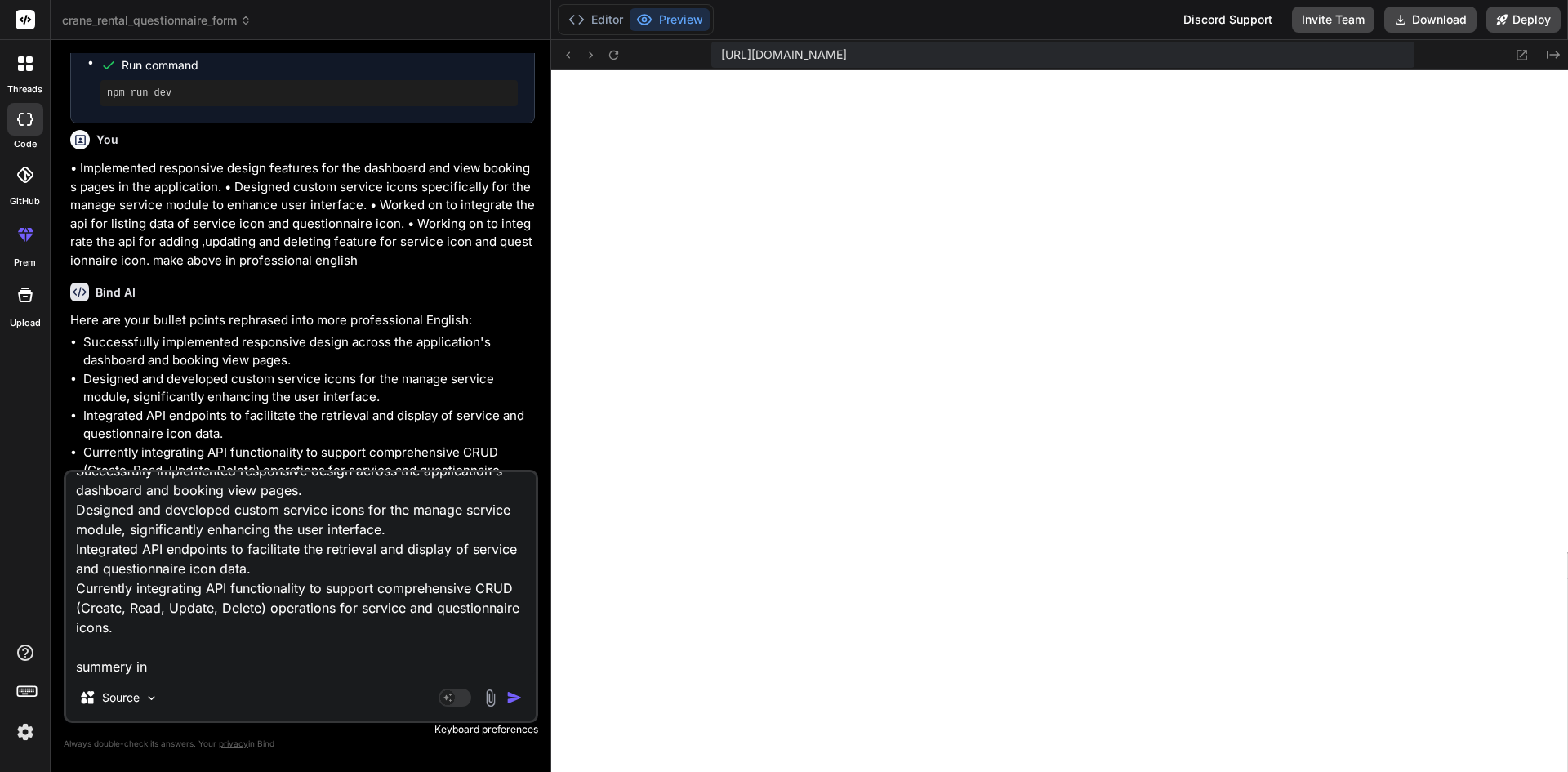
type textarea "Successfully implemented responsive design across the application's dashboard a…"
type textarea "x"
type textarea "Successfully implemented responsive design across the application's dashboard a…"
type textarea "x"
type textarea "Successfully implemented responsive design across the application's dashboard a…"
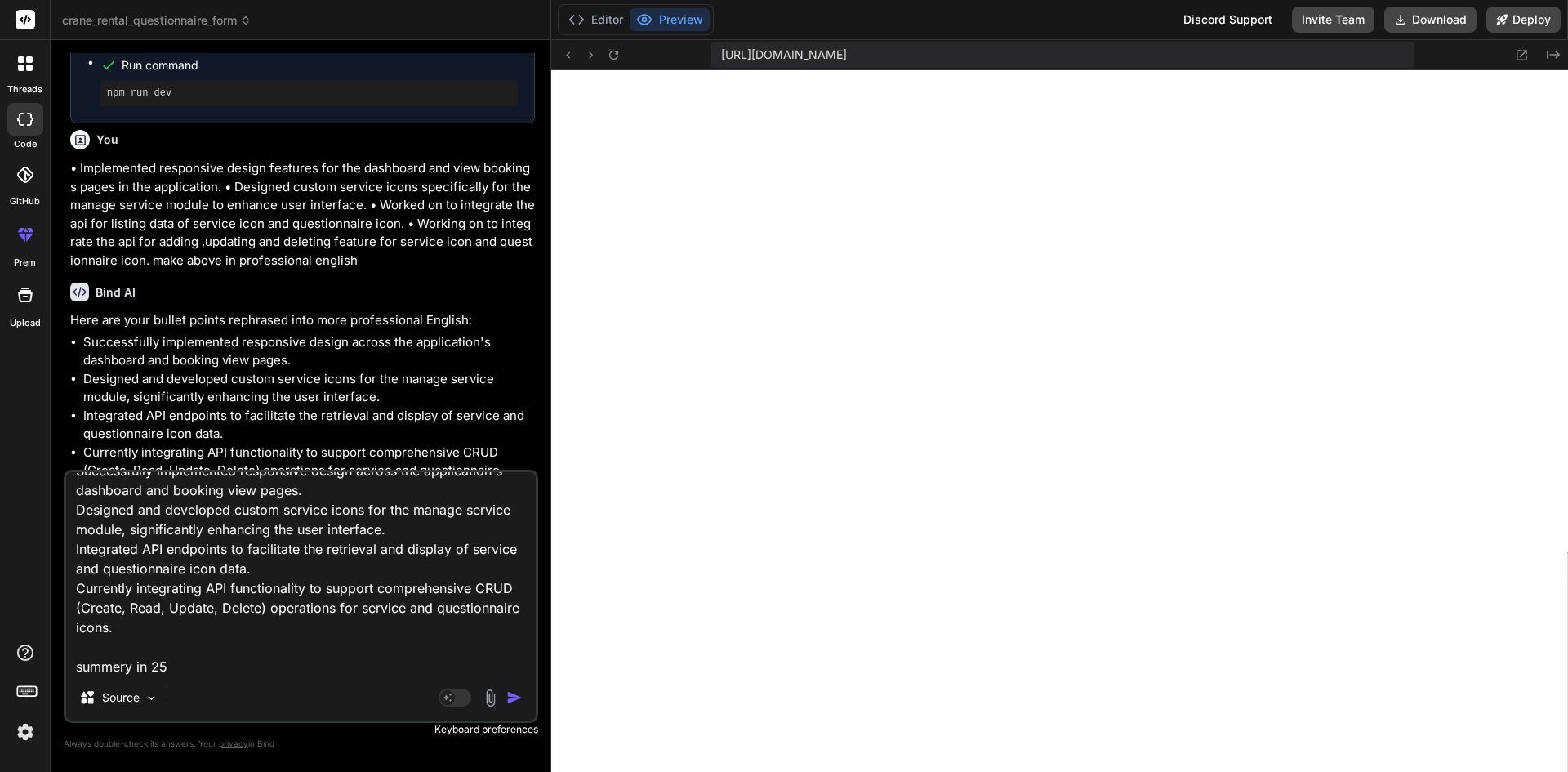
type textarea "x"
type textarea "Successfully implemented responsive design across the application's dashboard a…"
type textarea "x"
type textarea "Successfully implemented responsive design across the application's dashboard a…"
type textarea "x"
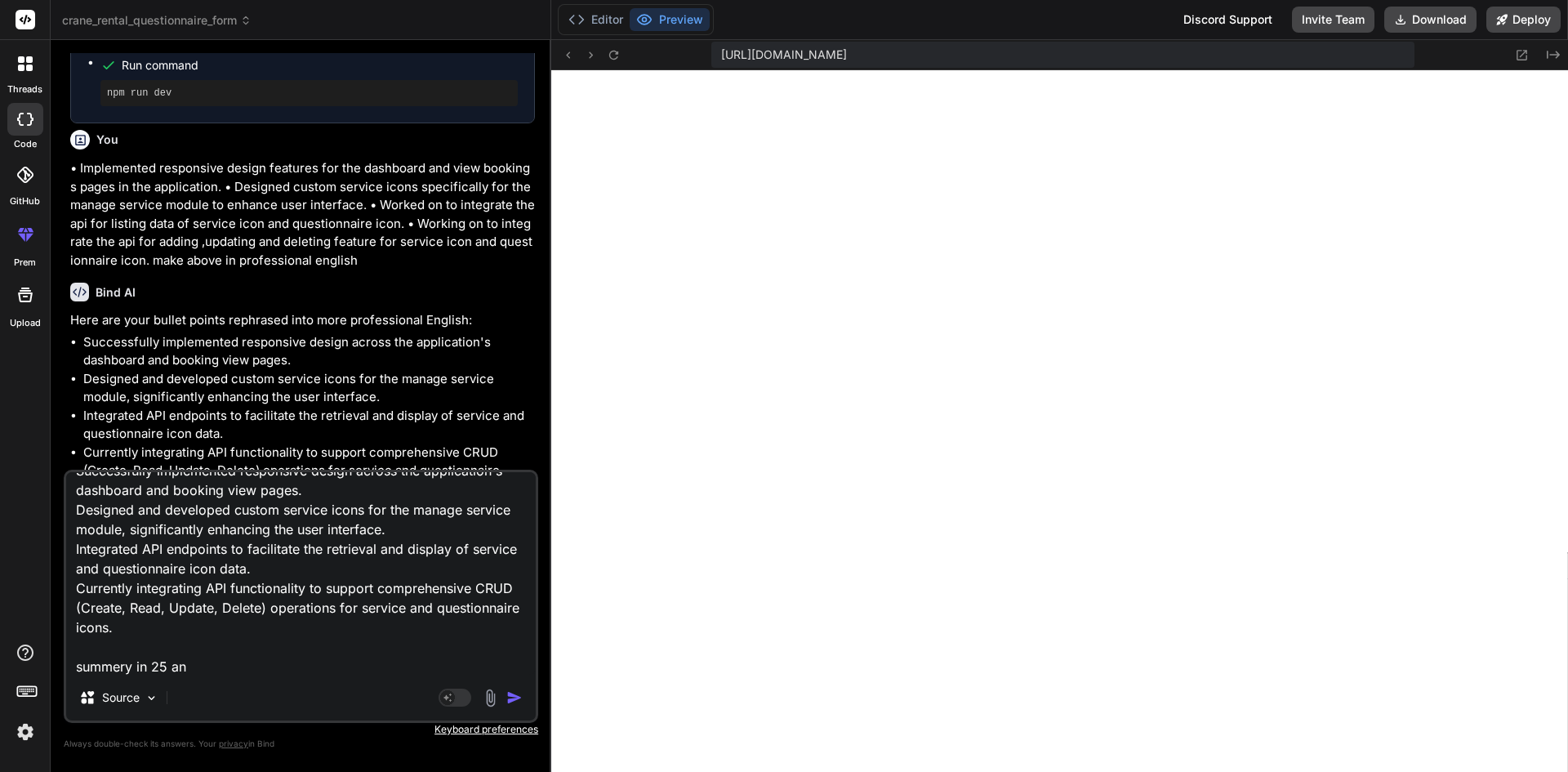
type textarea "Successfully implemented responsive design across the application's dashboard a…"
type textarea "x"
type textarea "Successfully implemented responsive design across the application's dashboard a…"
type textarea "x"
type textarea "Successfully implemented responsive design across the application's dashboard a…"
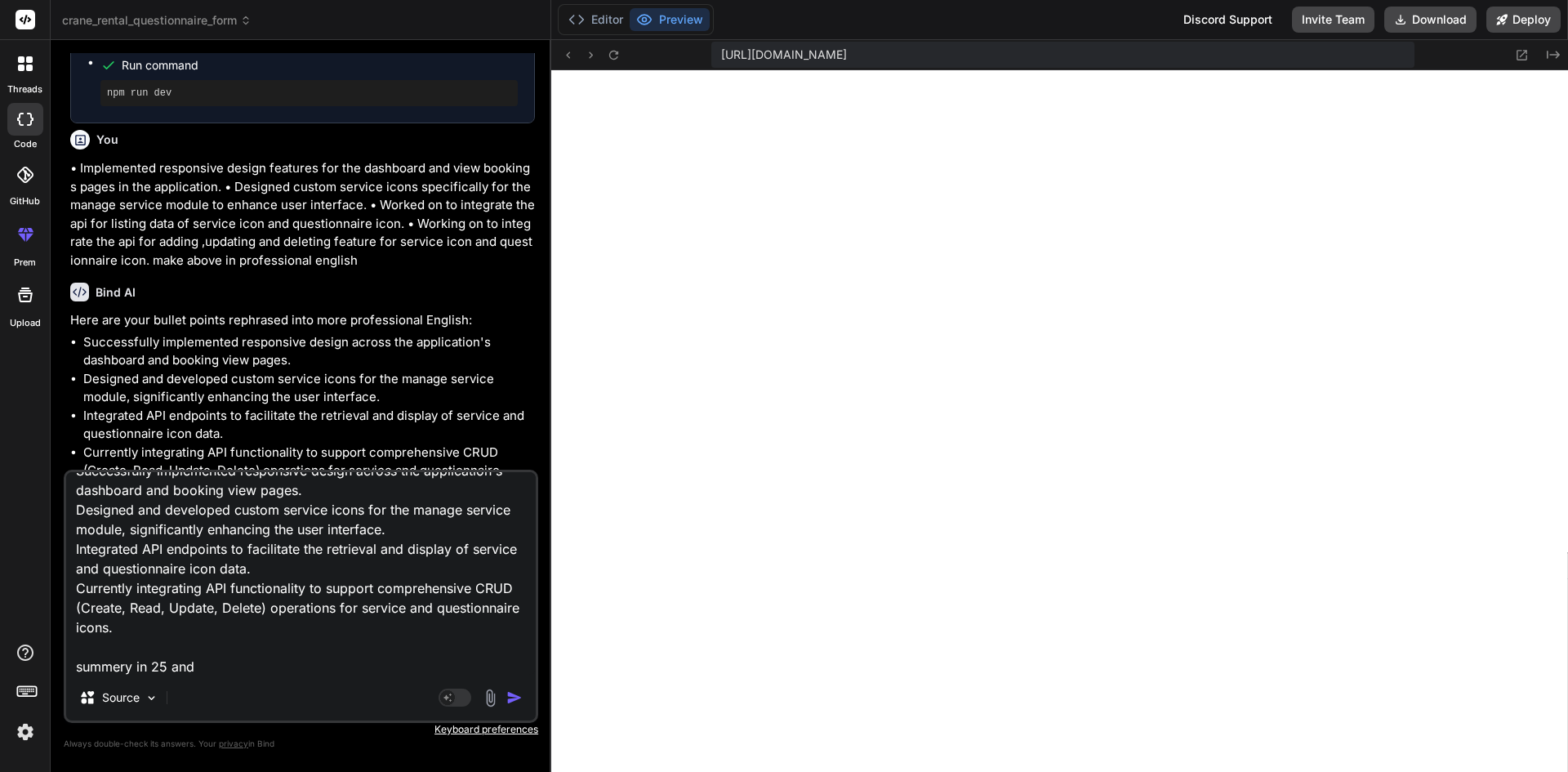
type textarea "x"
type textarea "Successfully implemented responsive design across the application's dashboard a…"
type textarea "x"
type textarea "Successfully implemented responsive design across the application's dashboard a…"
type textarea "x"
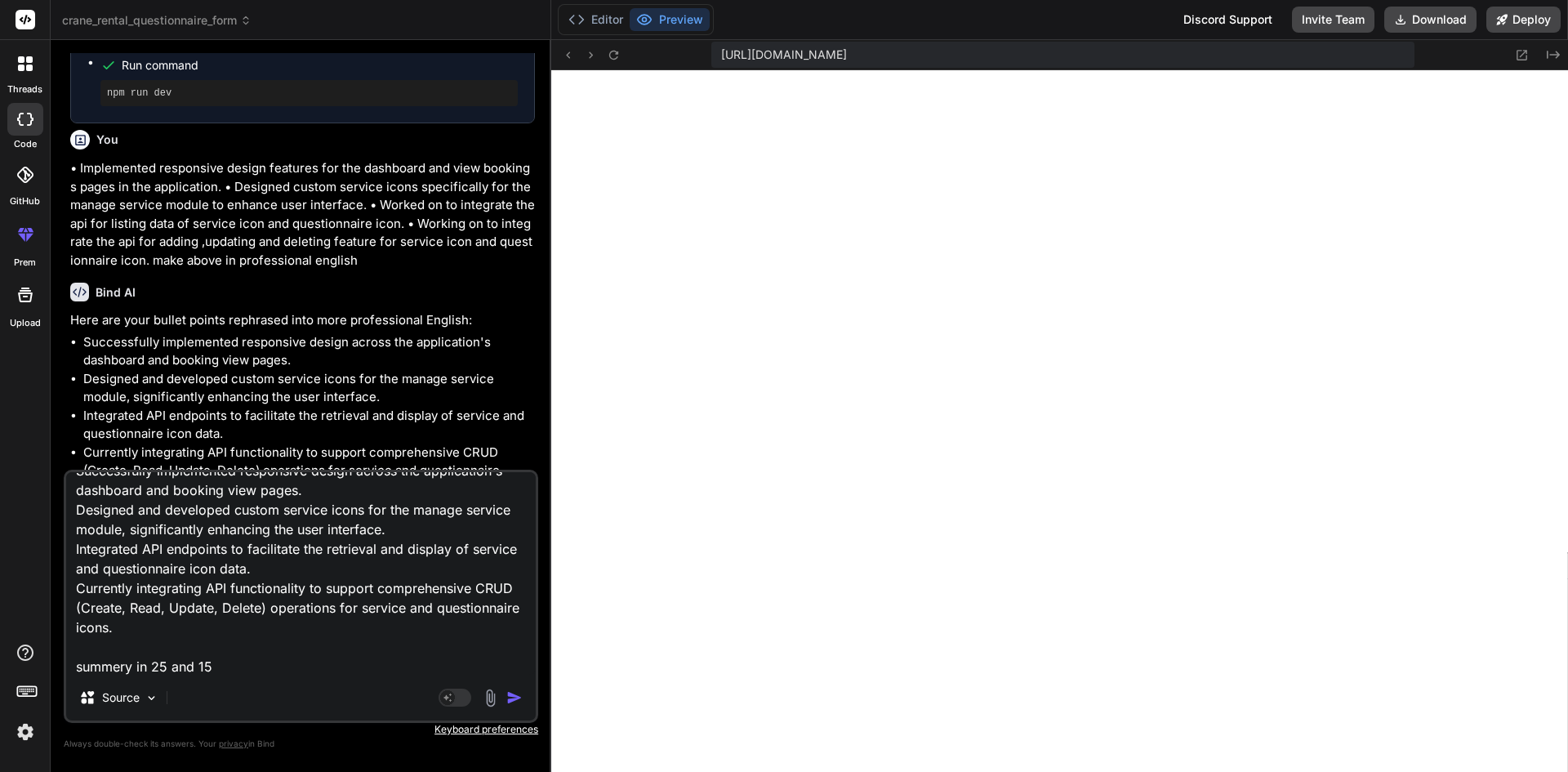
type textarea "Successfully implemented responsive design across the application's dashboard a…"
type textarea "x"
type textarea "Successfully implemented responsive design across the application's dashboard a…"
type textarea "x"
type textarea "Successfully implemented responsive design across the application's dashboard a…"
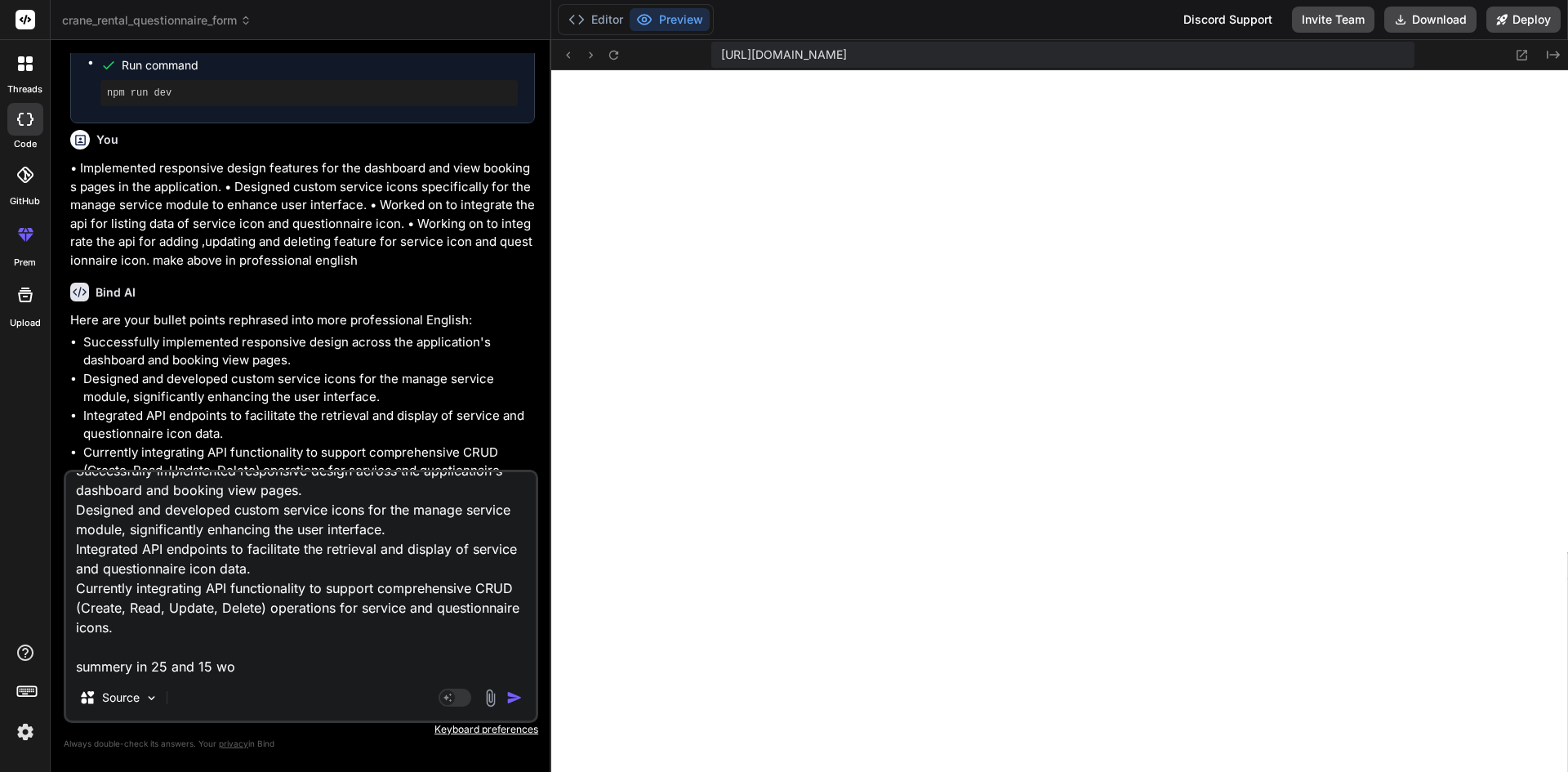
type textarea "x"
type textarea "Successfully implemented responsive design across the application's dashboard a…"
type textarea "x"
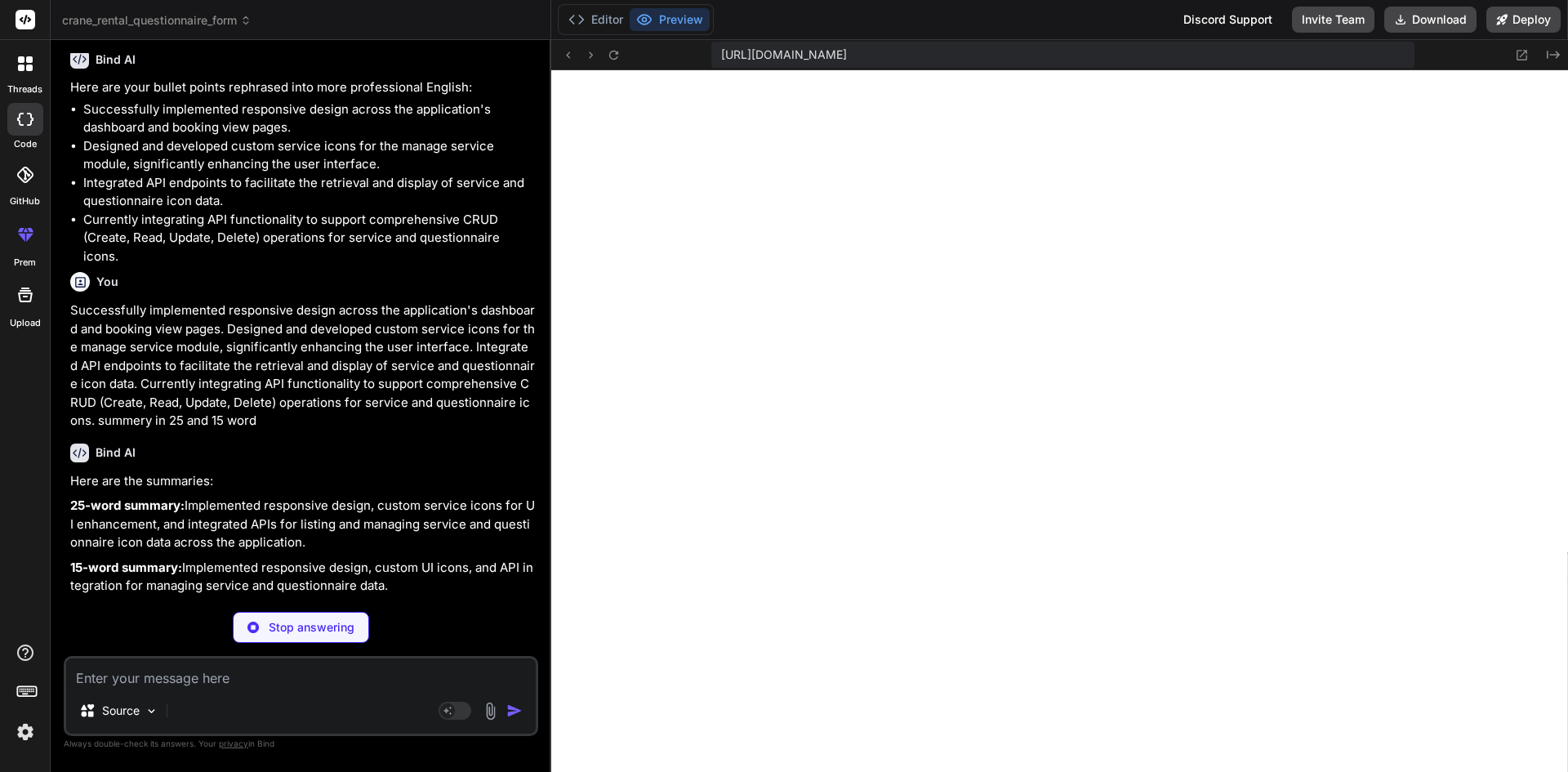
scroll to position [66993, 0]
type textarea "x"
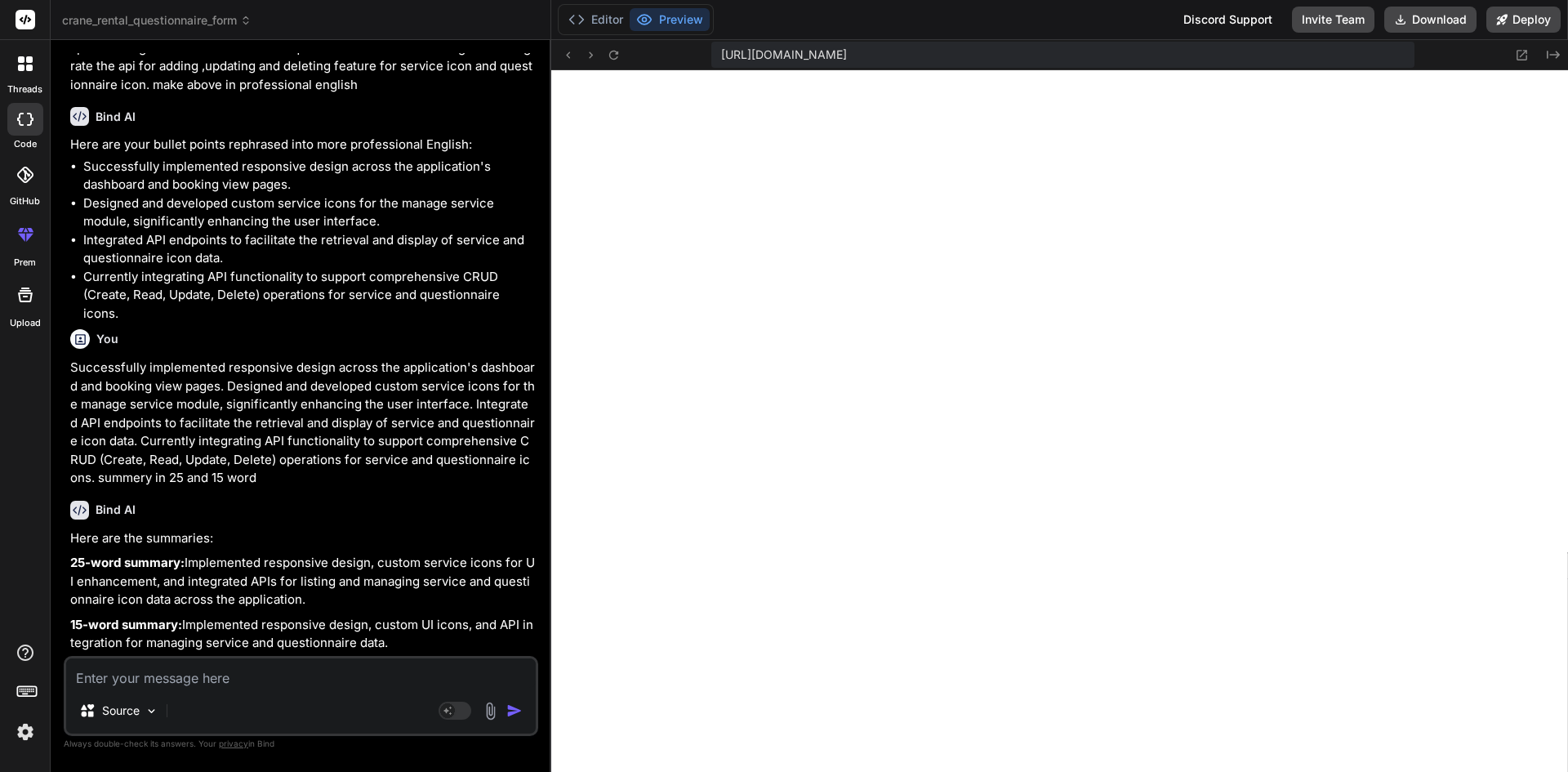
scroll to position [67083, 0]
drag, startPoint x: 297, startPoint y: 645, endPoint x: 65, endPoint y: 626, distance: 232.8
click at [65, 626] on div "You hello Bind AI Hello! How can I assist you [DATE]? You hi Bind AI Hello! How…" at bounding box center [302, 412] width 475 height 718
copy p "Implemented responsive design, custom UI icons, and API integration for managin…"
drag, startPoint x: 189, startPoint y: 581, endPoint x: 60, endPoint y: 548, distance: 133.2
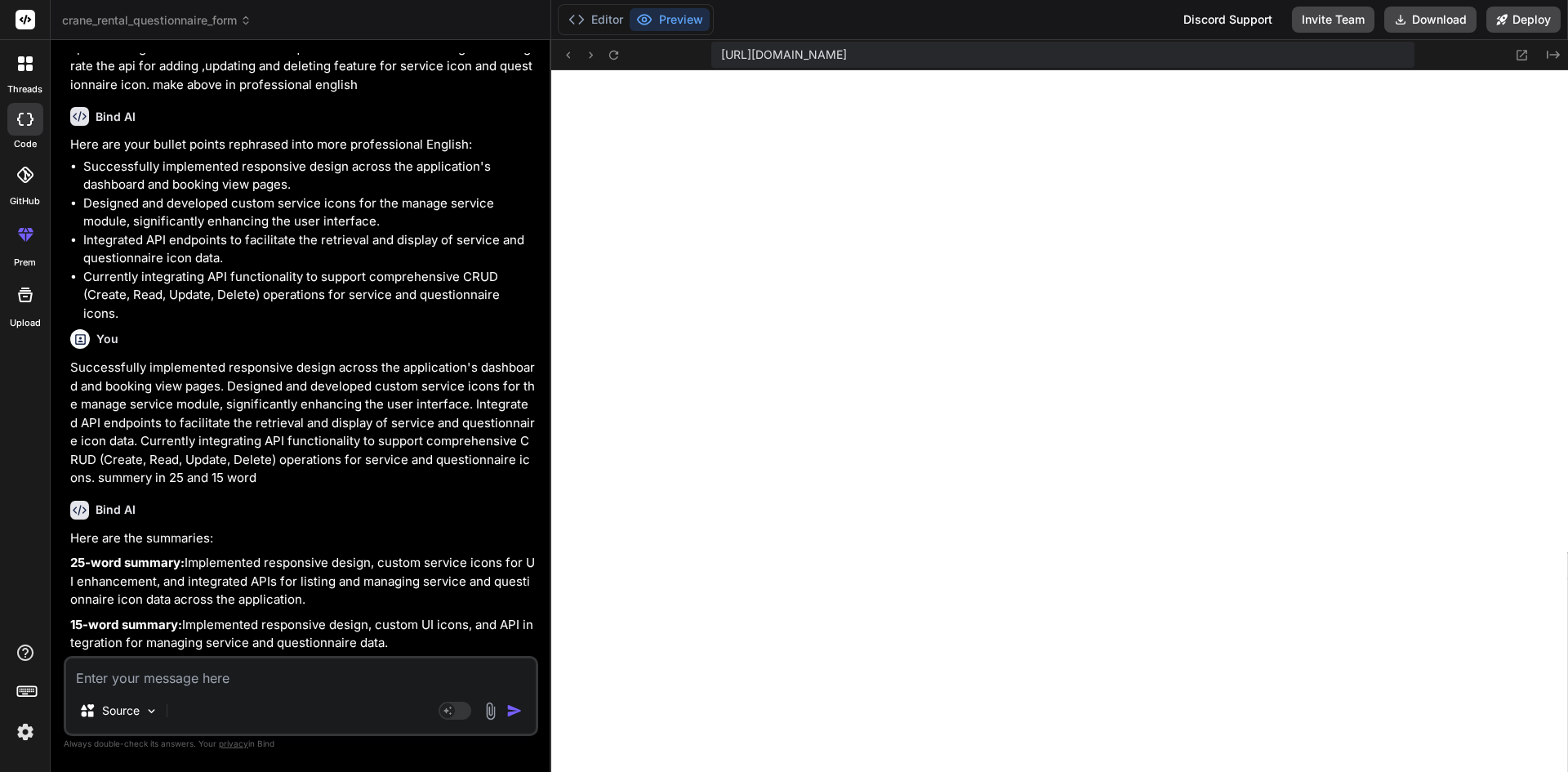
click at [60, 548] on div "Bind AI Web Search Created with Pixso. Code Generator You hello Bind AI Hello! …" at bounding box center [301, 406] width 501 height 731
copy p "Implemented responsive design, custom service icons for UI enhancement, and int…"
